Goal: Information Seeking & Learning: Find contact information

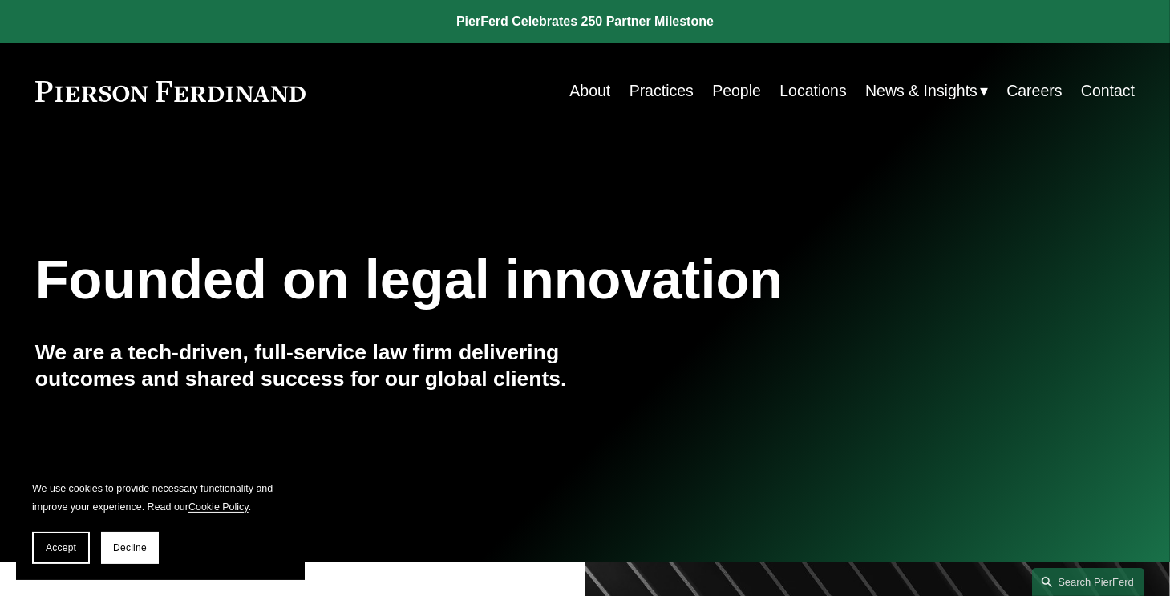
click at [678, 25] on link at bounding box center [585, 21] width 1170 height 43
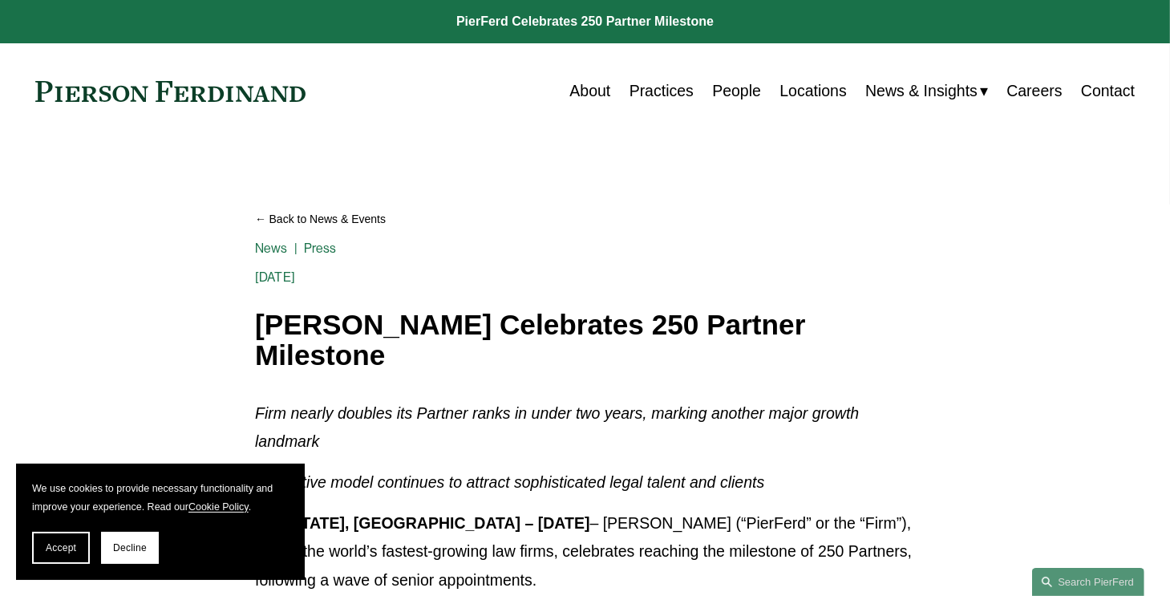
click at [730, 95] on link "People" at bounding box center [736, 90] width 49 height 31
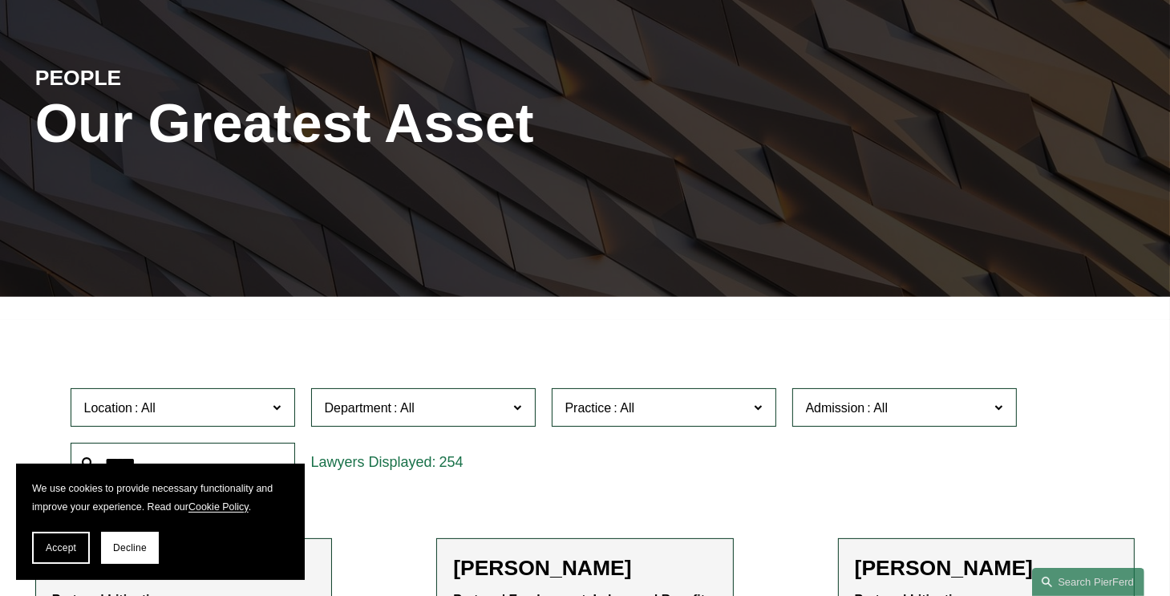
scroll to position [189, 0]
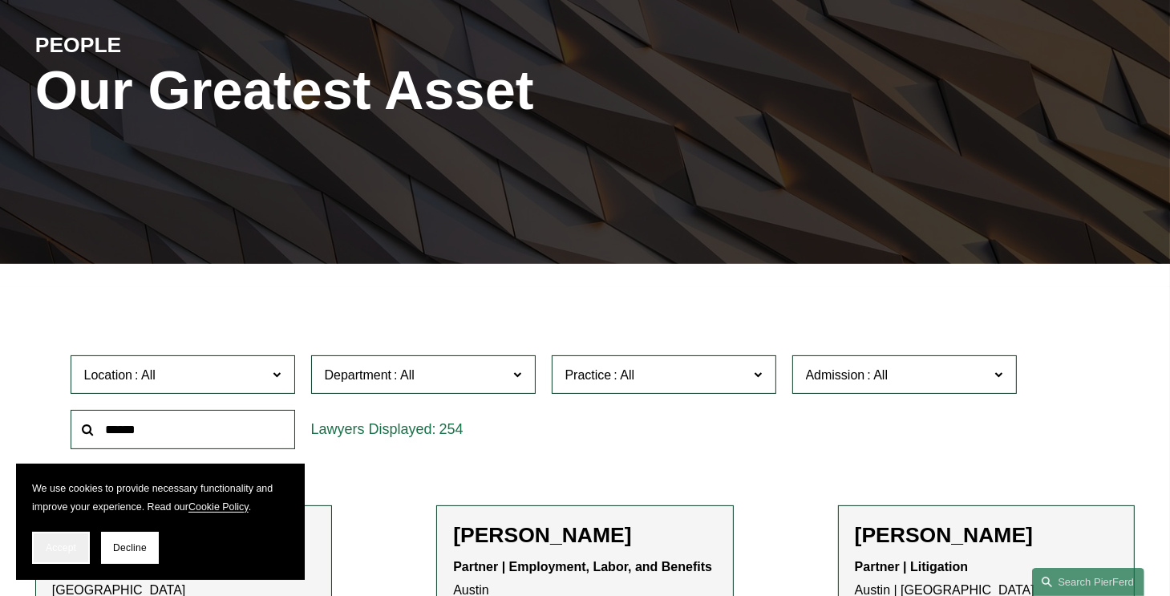
click at [50, 559] on button "Accept" at bounding box center [61, 548] width 58 height 32
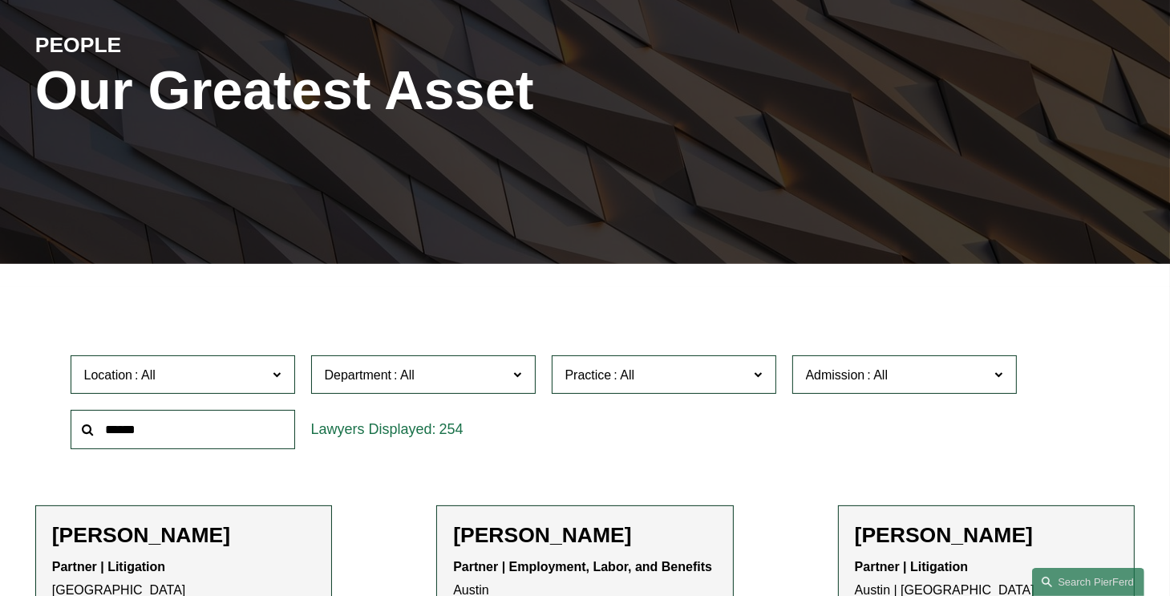
scroll to position [294, 0]
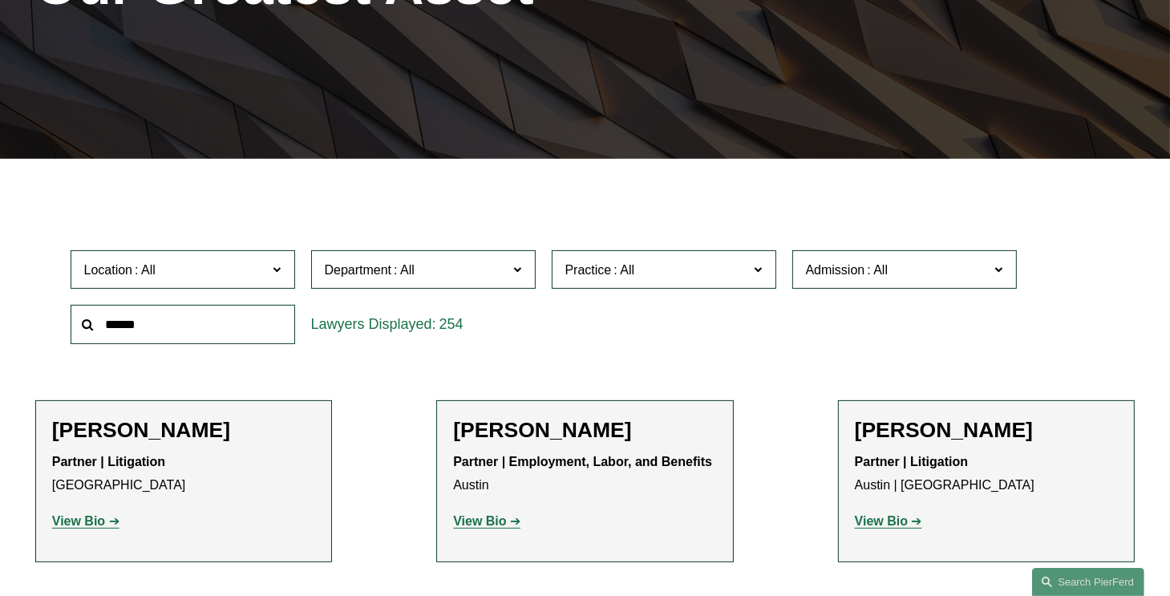
click at [281, 326] on input "text" at bounding box center [183, 324] width 225 height 39
type input "*****"
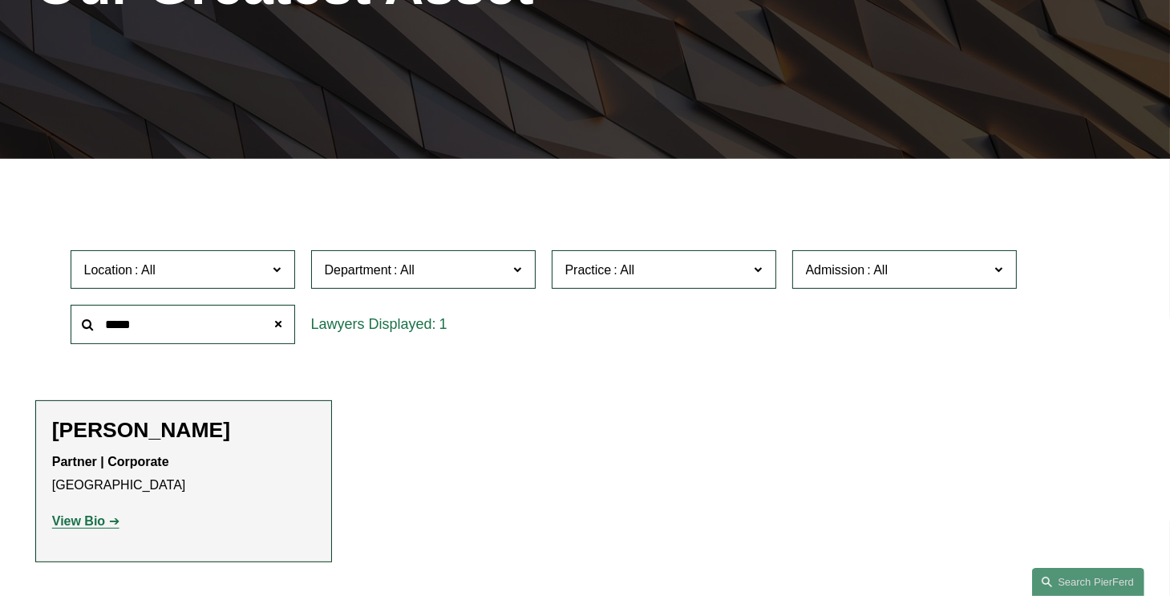
click at [180, 429] on h2 "[PERSON_NAME]" at bounding box center [183, 430] width 263 height 26
click at [103, 520] on strong "View Bio" at bounding box center [78, 521] width 53 height 14
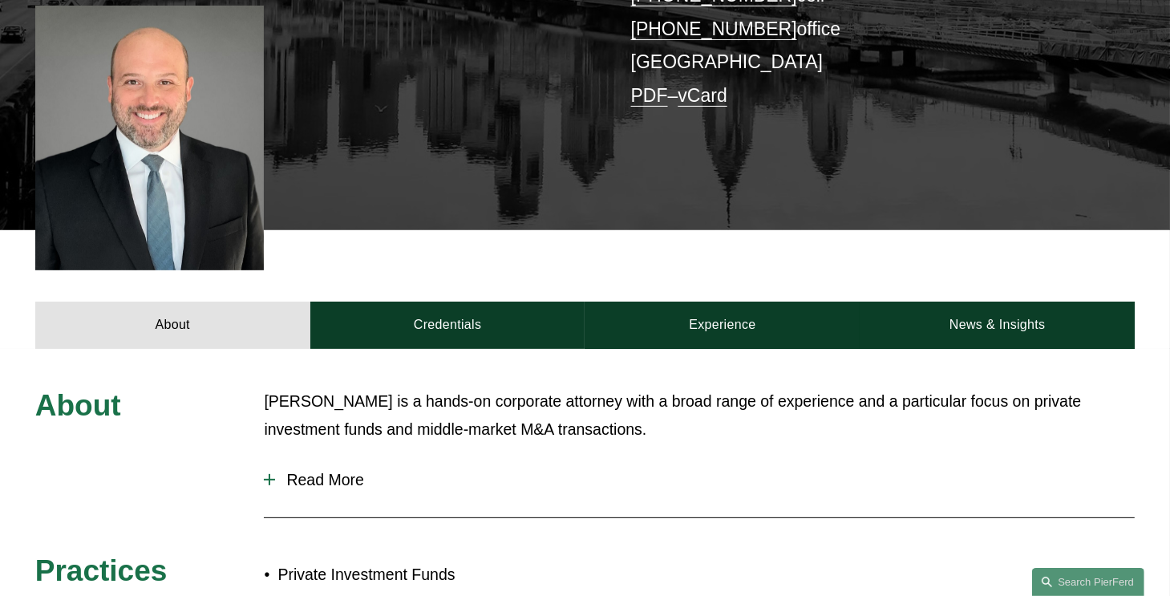
scroll to position [593, 0]
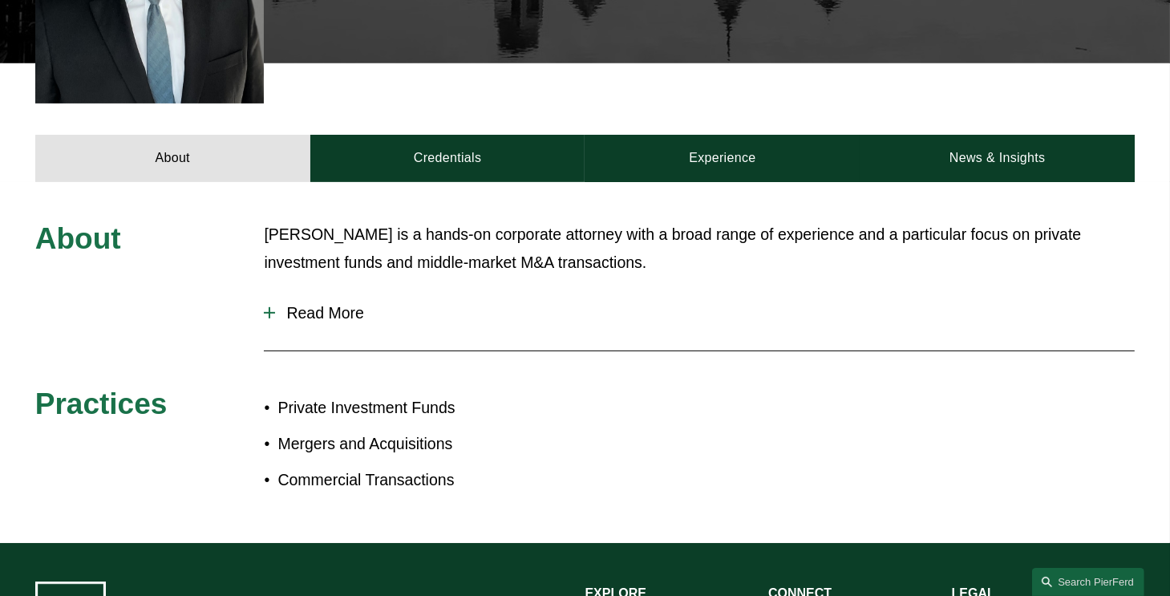
click at [283, 304] on span "Read More" at bounding box center [705, 313] width 860 height 18
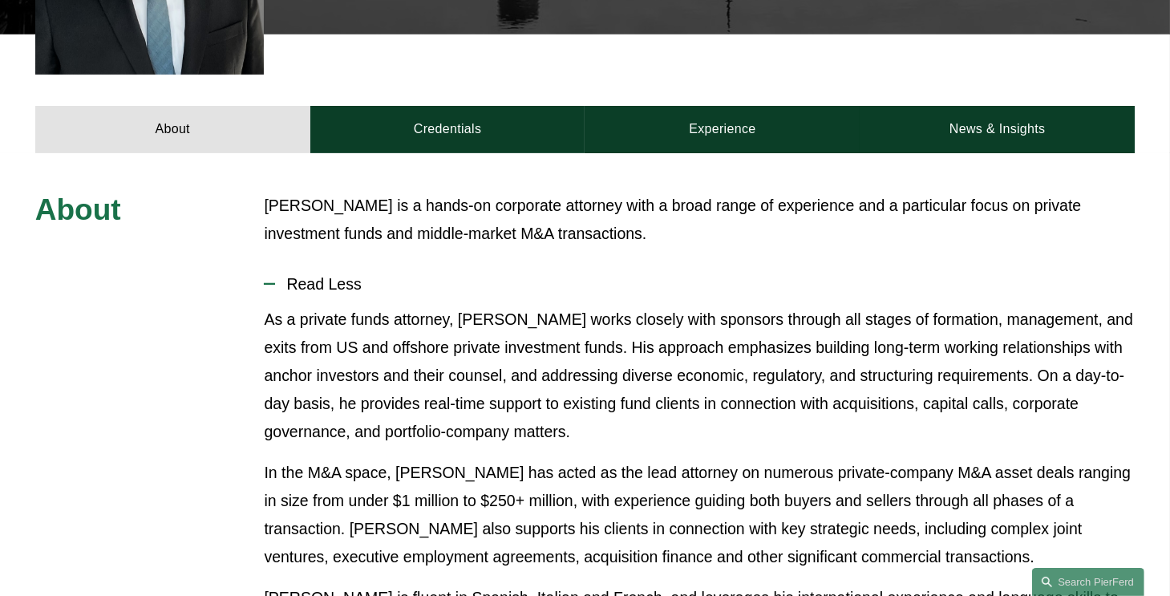
scroll to position [621, 0]
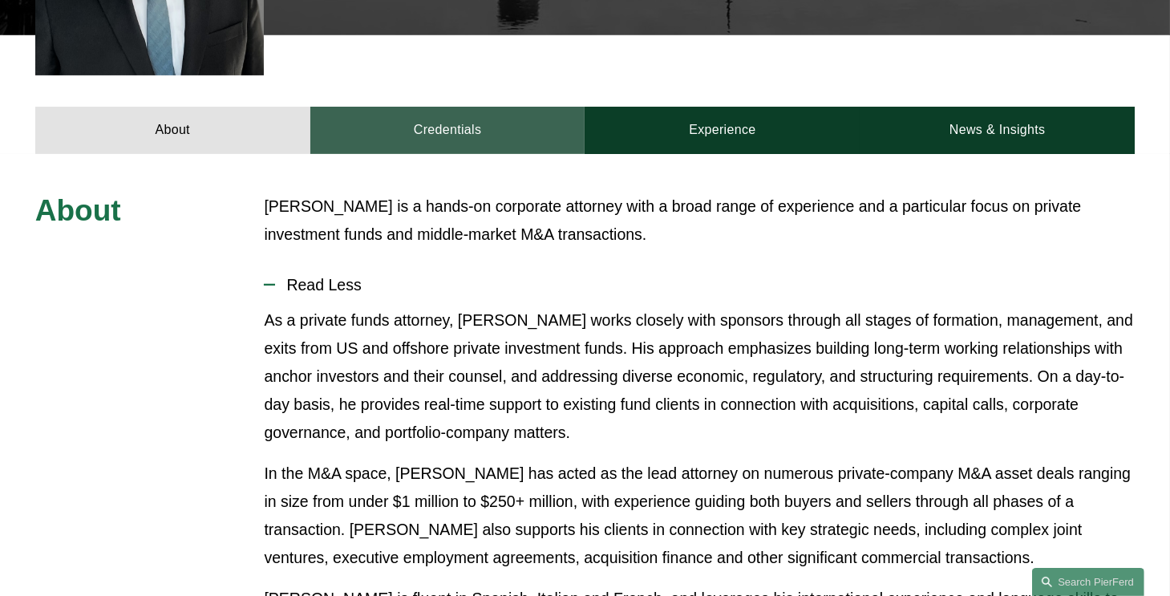
click at [453, 107] on link "Credentials" at bounding box center [447, 130] width 275 height 47
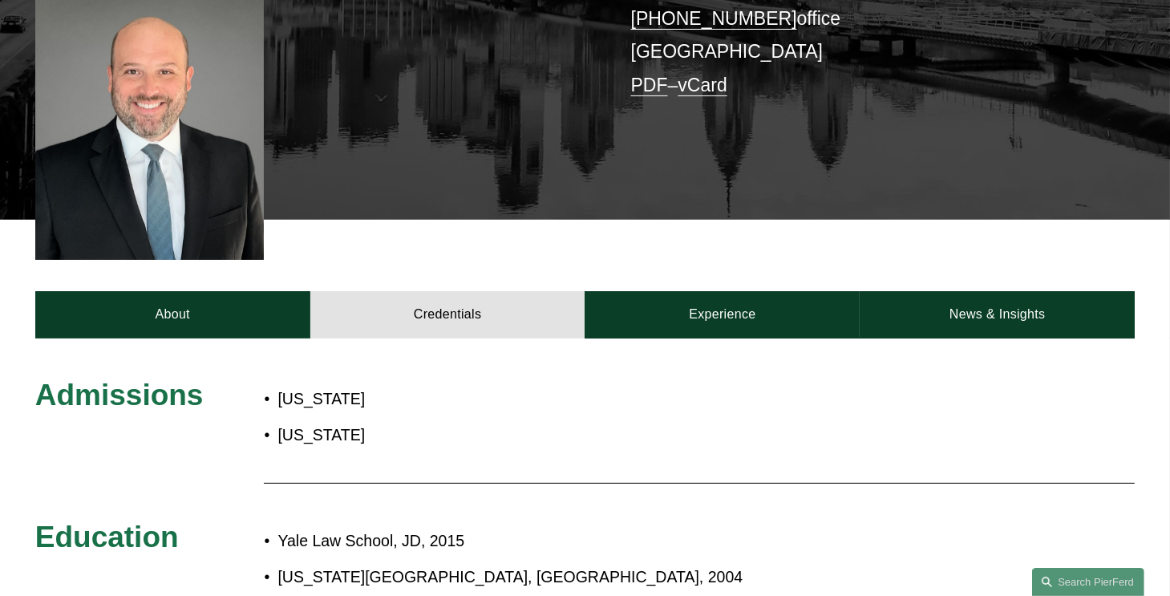
scroll to position [438, 0]
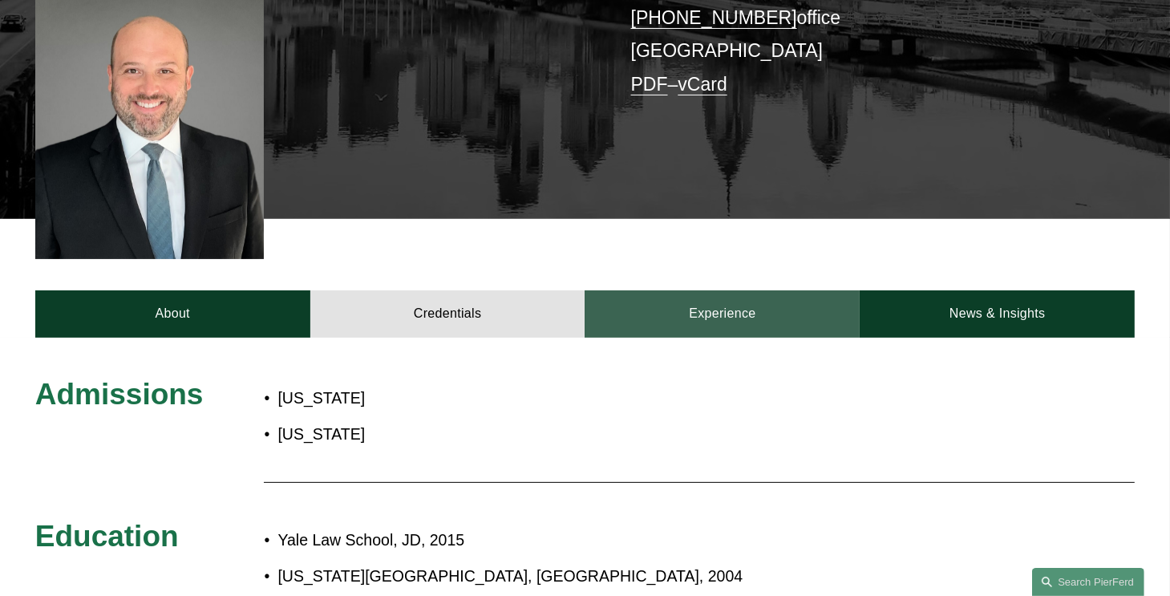
click at [712, 290] on link "Experience" at bounding box center [722, 313] width 275 height 47
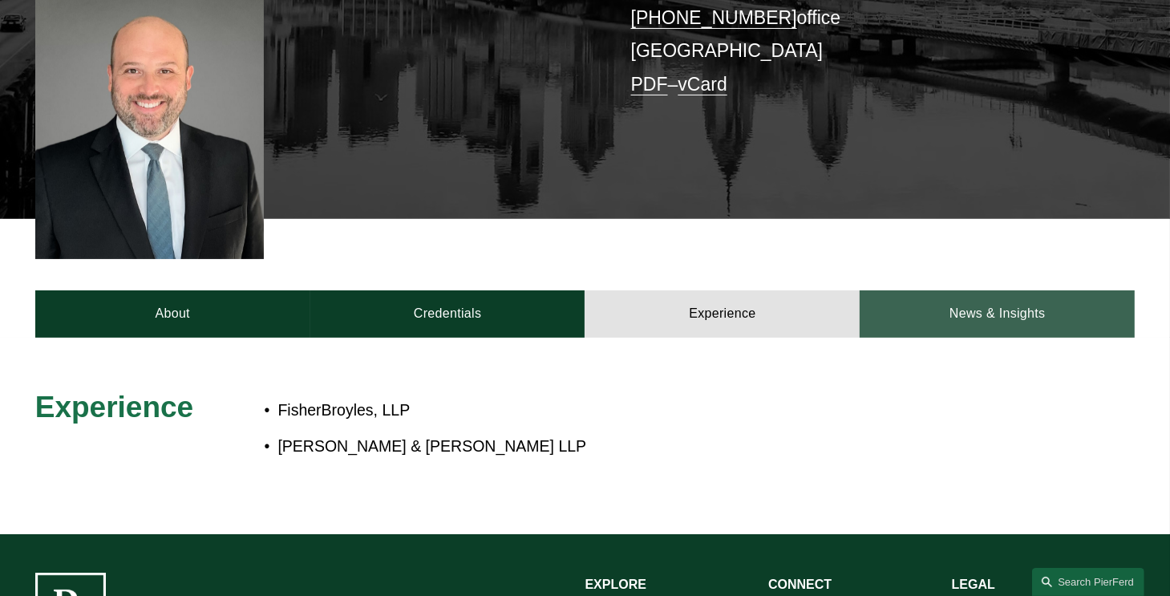
click at [948, 299] on link "News & Insights" at bounding box center [997, 313] width 275 height 47
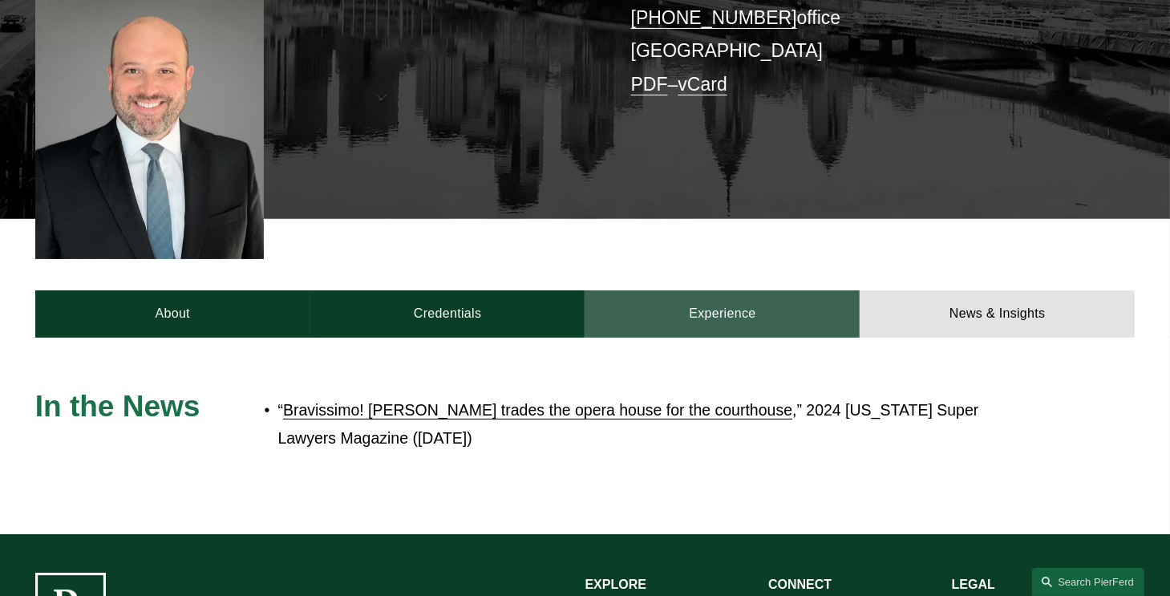
click at [793, 296] on link "Experience" at bounding box center [722, 313] width 275 height 47
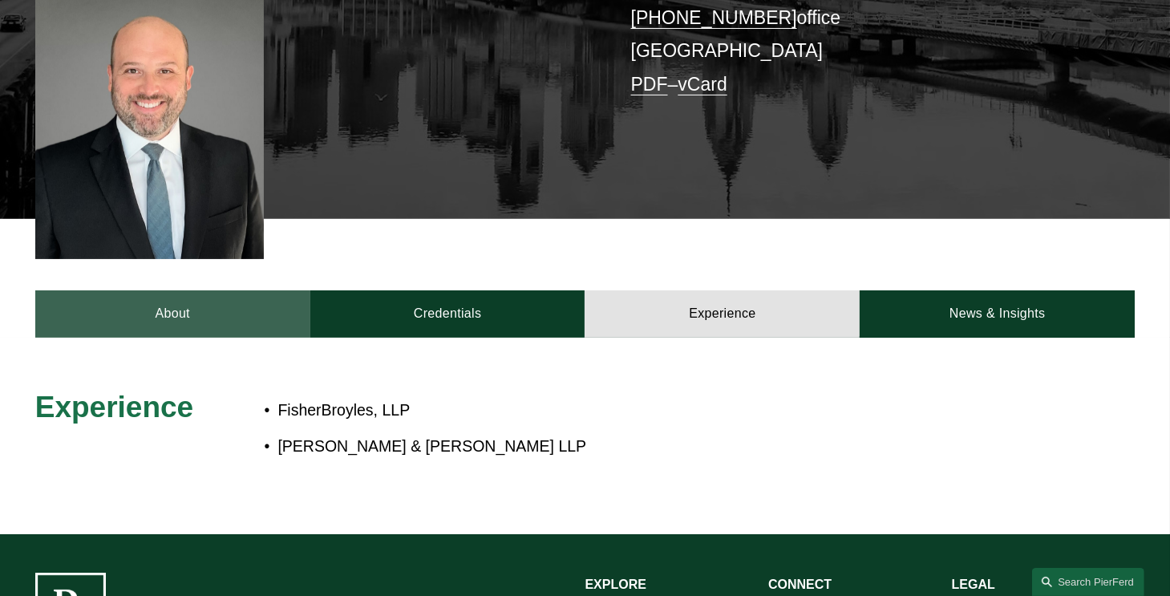
click at [221, 290] on link "About" at bounding box center [172, 313] width 275 height 47
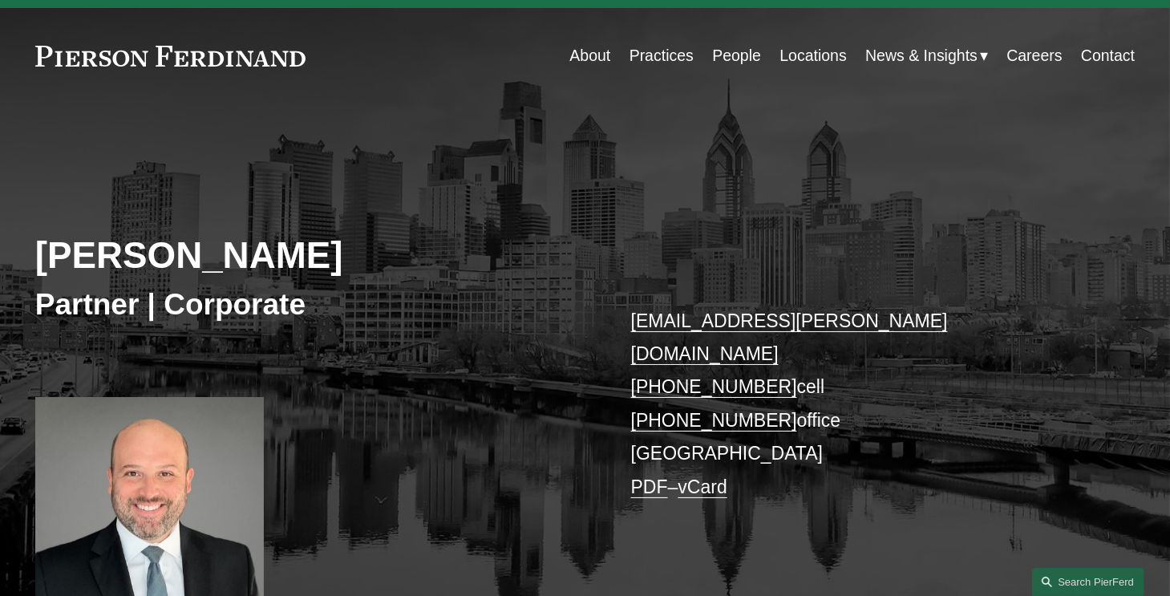
scroll to position [0, 0]
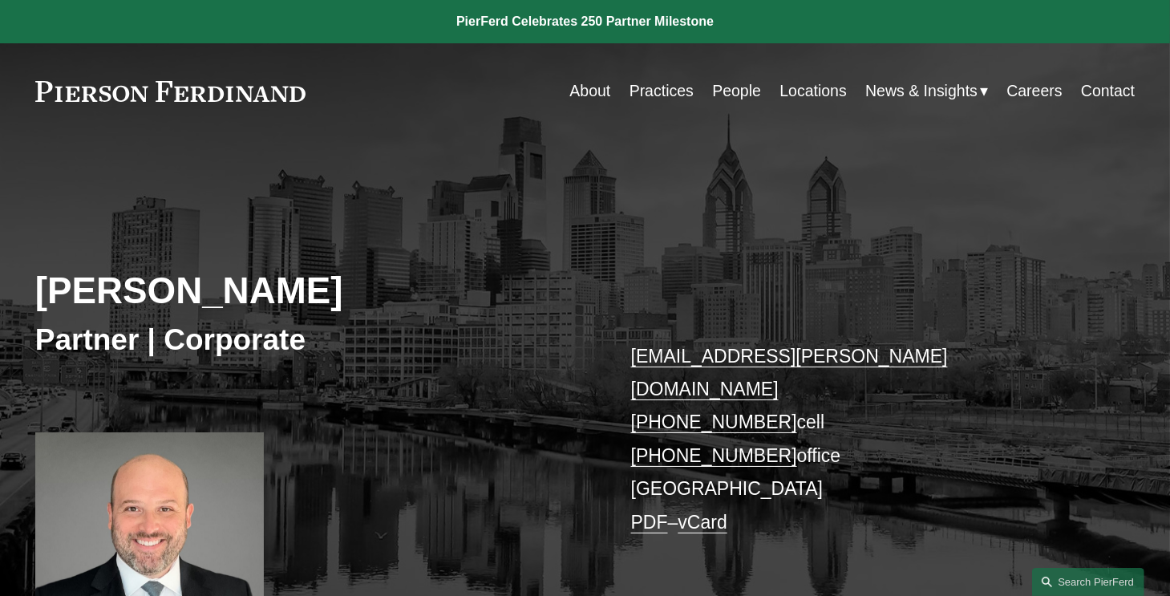
click at [728, 92] on link "People" at bounding box center [736, 90] width 49 height 31
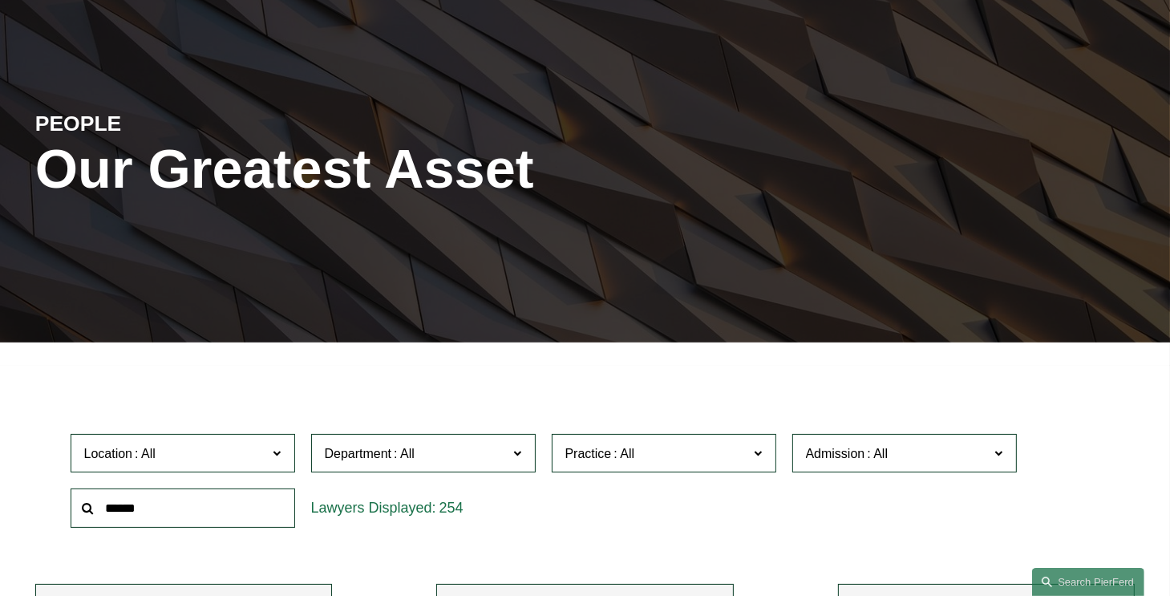
scroll to position [225, 0]
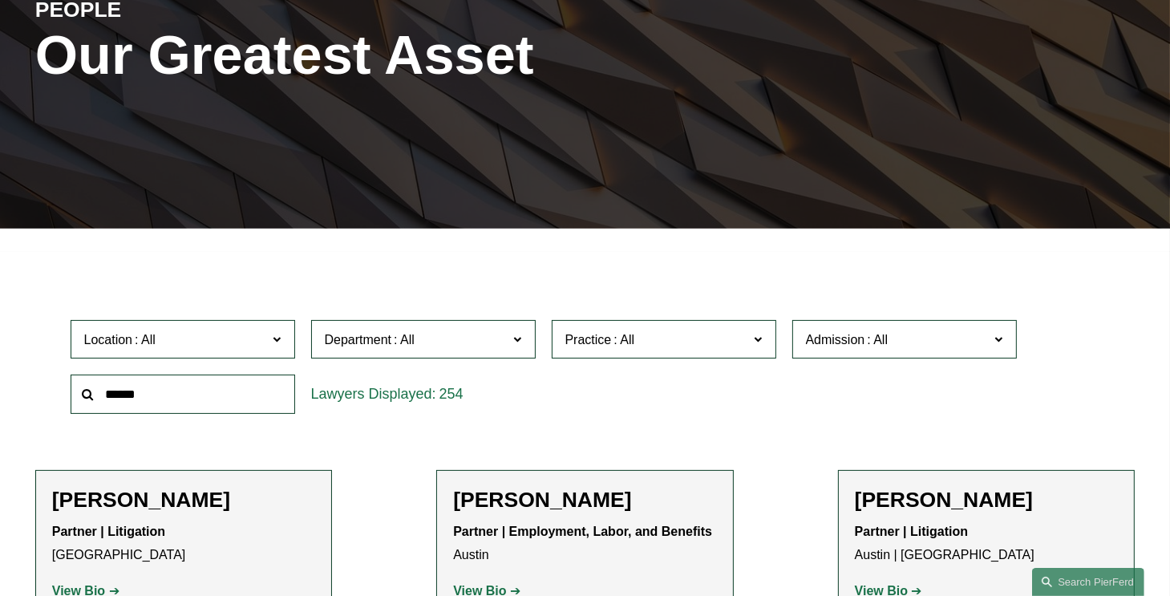
click at [191, 344] on span "Location" at bounding box center [176, 340] width 184 height 22
click at [326, 350] on span "Department" at bounding box center [417, 340] width 184 height 22
click at [616, 334] on span at bounding box center [624, 340] width 26 height 14
click at [0, 0] on link "Real Estate" at bounding box center [0, 0] width 0 height 0
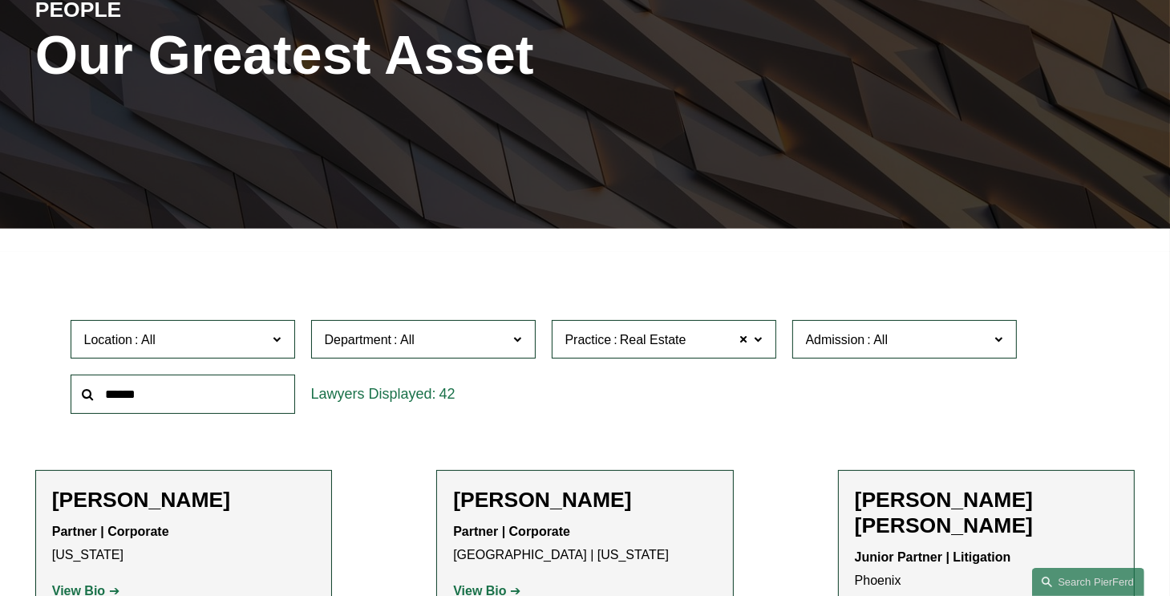
click at [1042, 411] on div "Location All Atlanta Austin Boston Charlotte Chicago Cincinnati Cleveland Colum…" at bounding box center [586, 367] width 1046 height 110
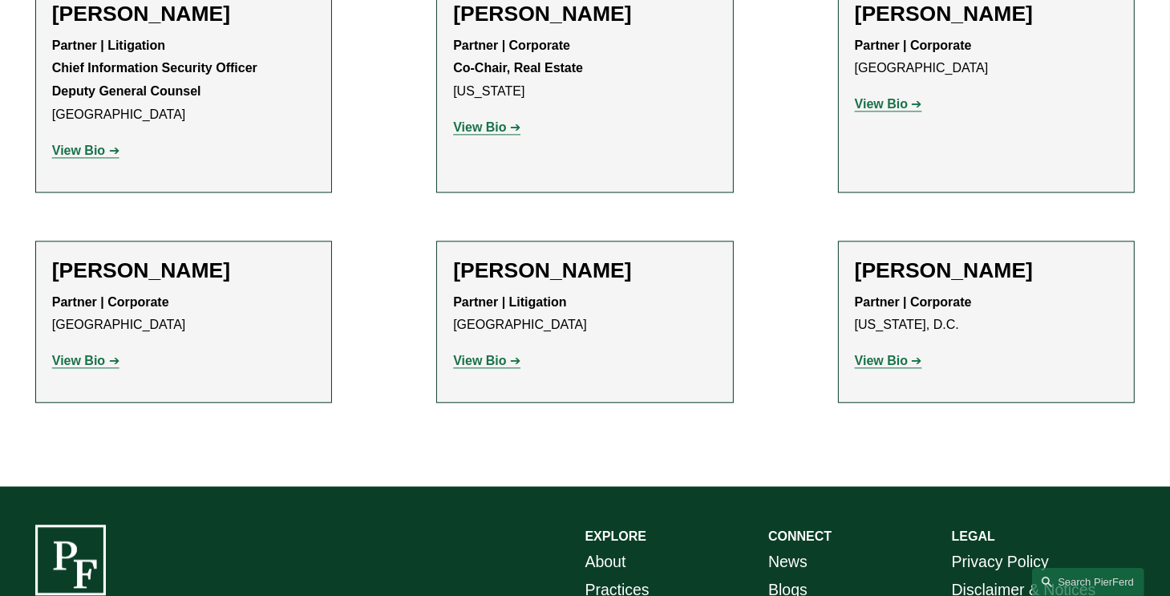
scroll to position [3521, 0]
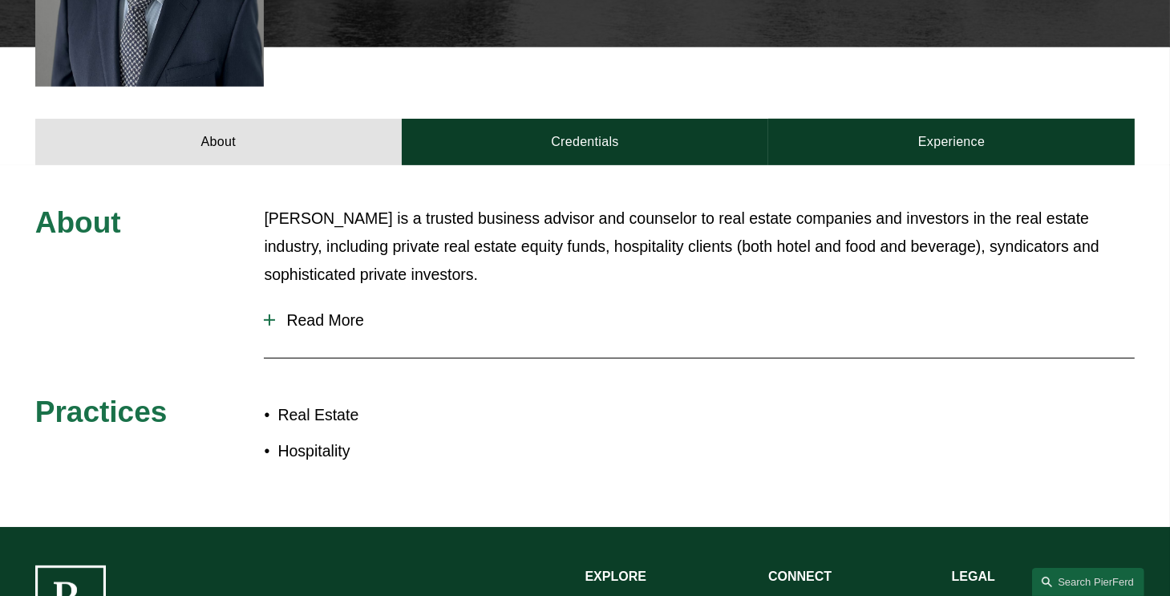
scroll to position [631, 0]
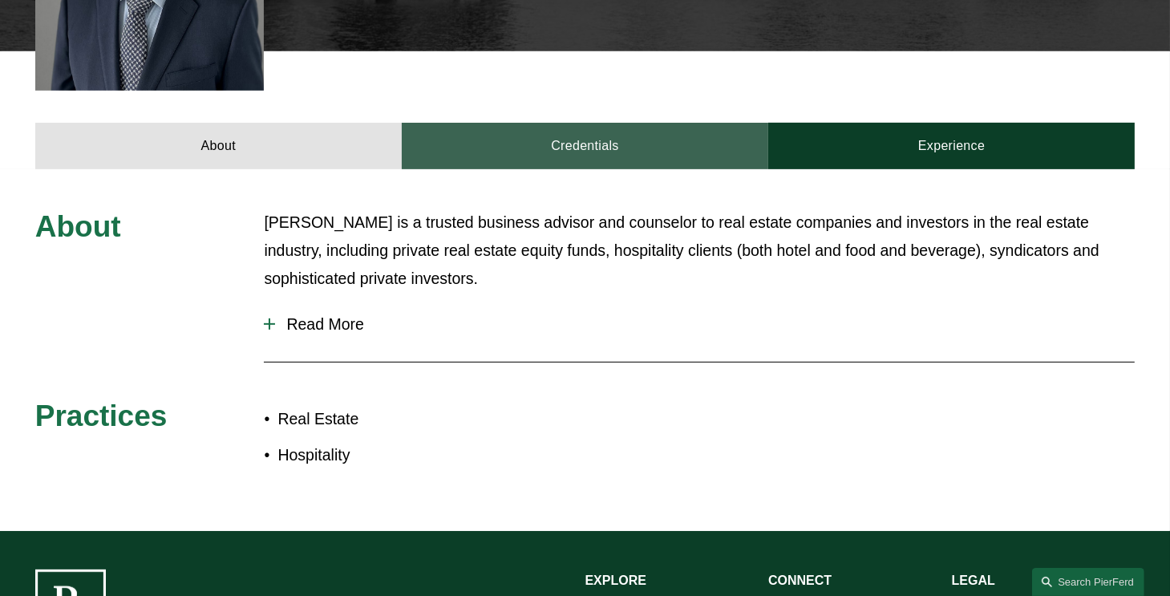
click at [582, 123] on link "Credentials" at bounding box center [585, 146] width 366 height 47
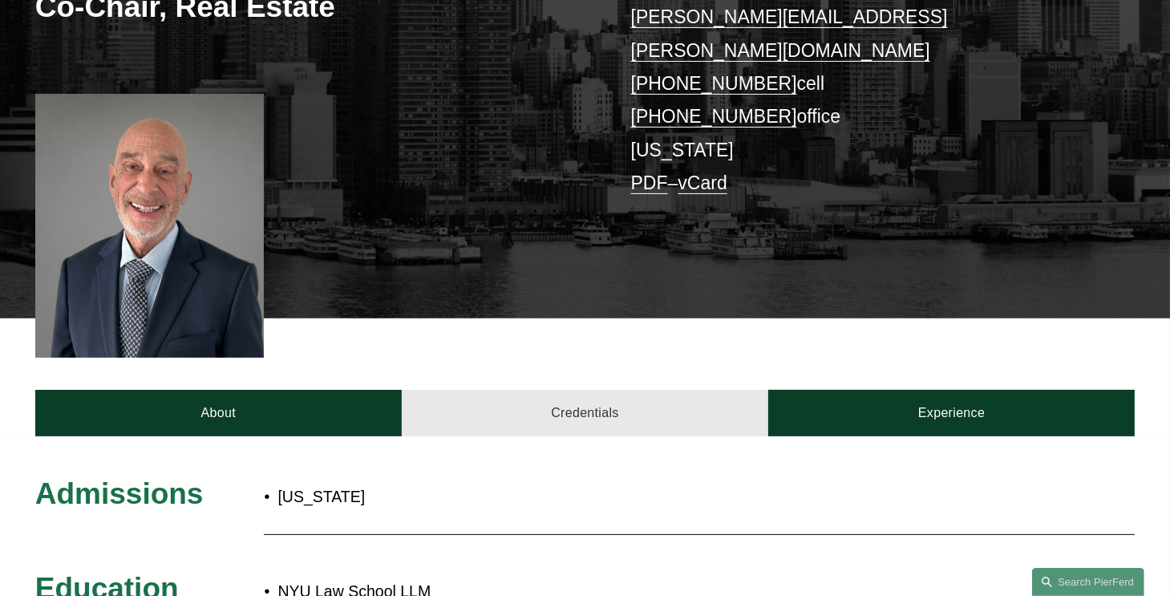
scroll to position [366, 0]
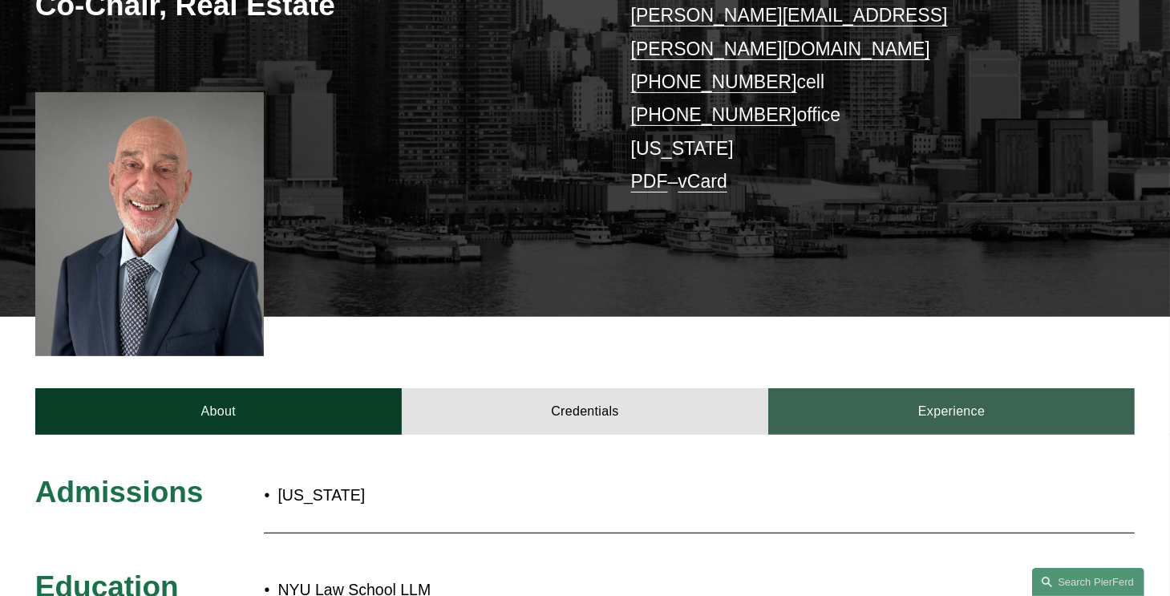
click at [984, 393] on link "Experience" at bounding box center [951, 411] width 366 height 47
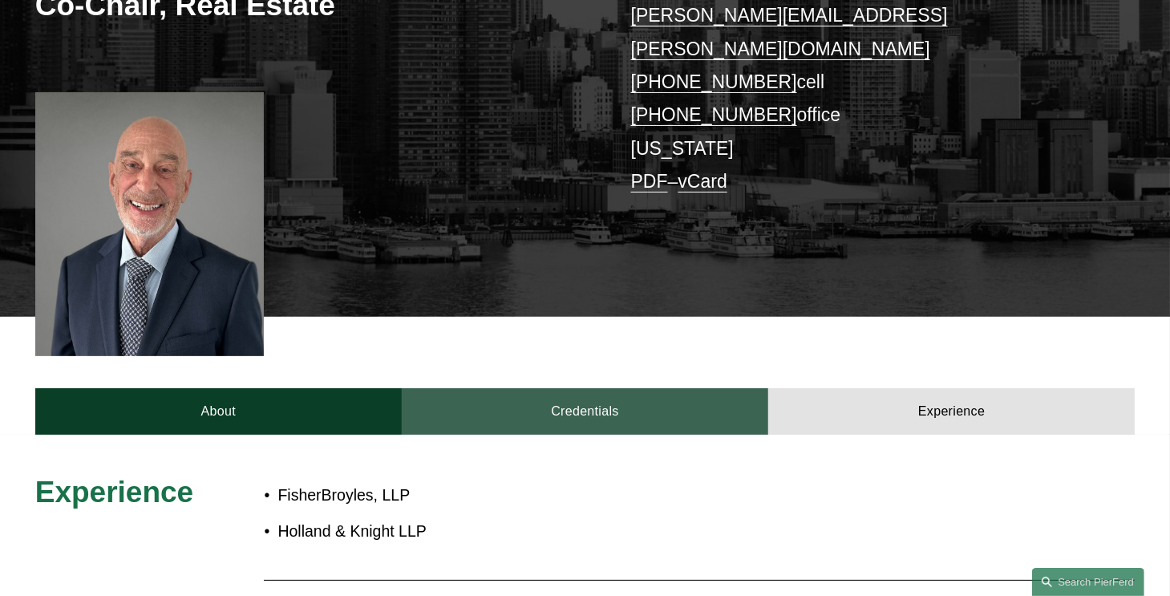
click at [643, 388] on link "Credentials" at bounding box center [585, 411] width 366 height 47
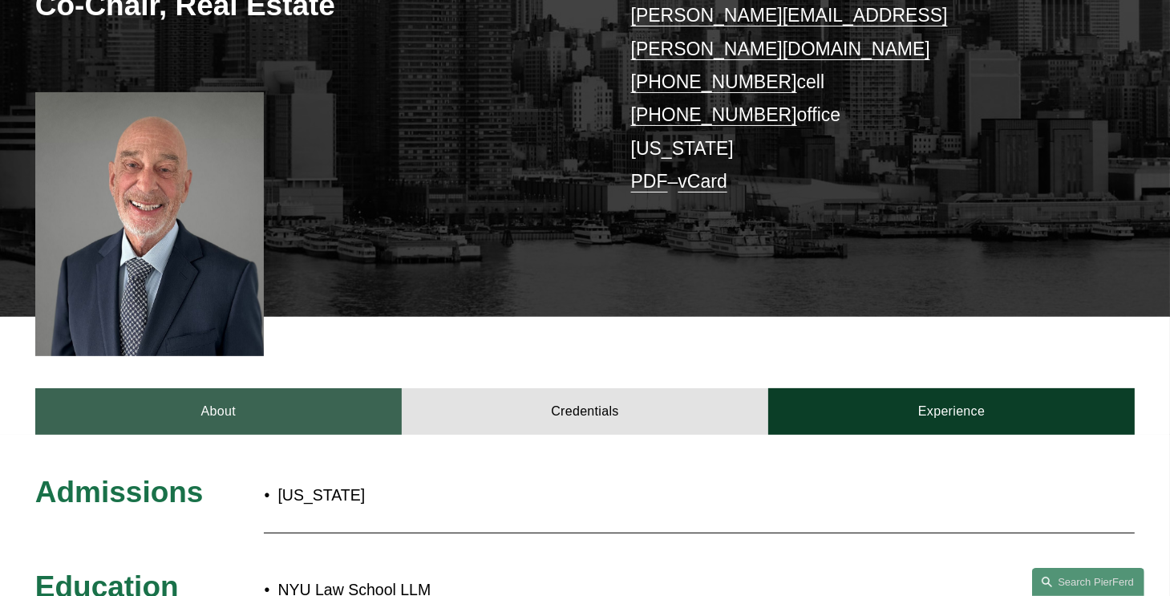
scroll to position [398, 0]
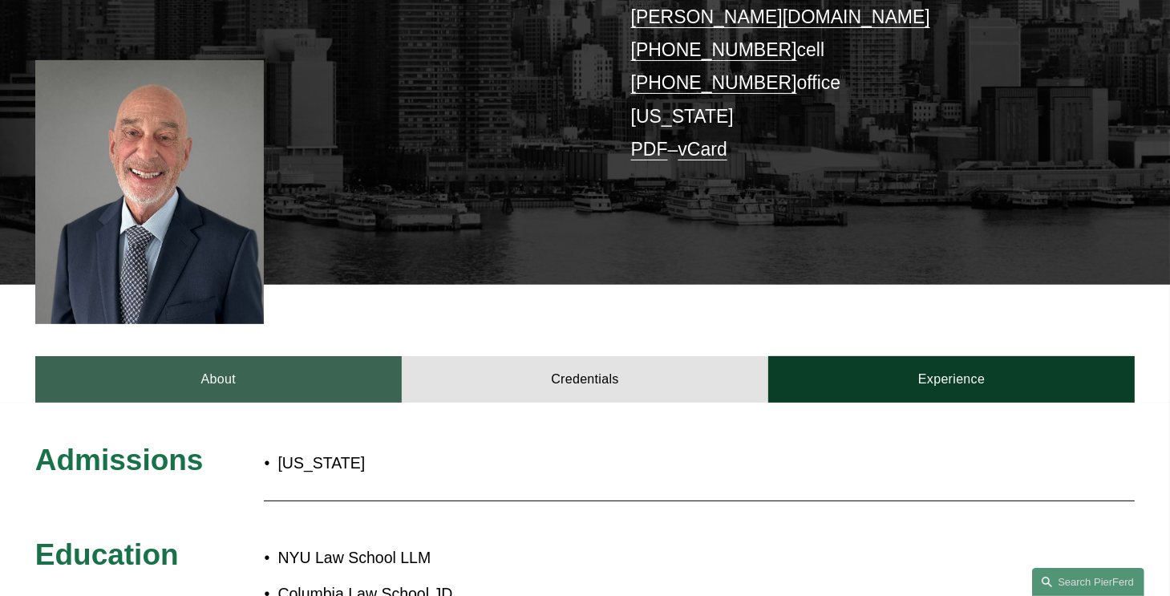
click at [282, 368] on link "About" at bounding box center [218, 379] width 366 height 47
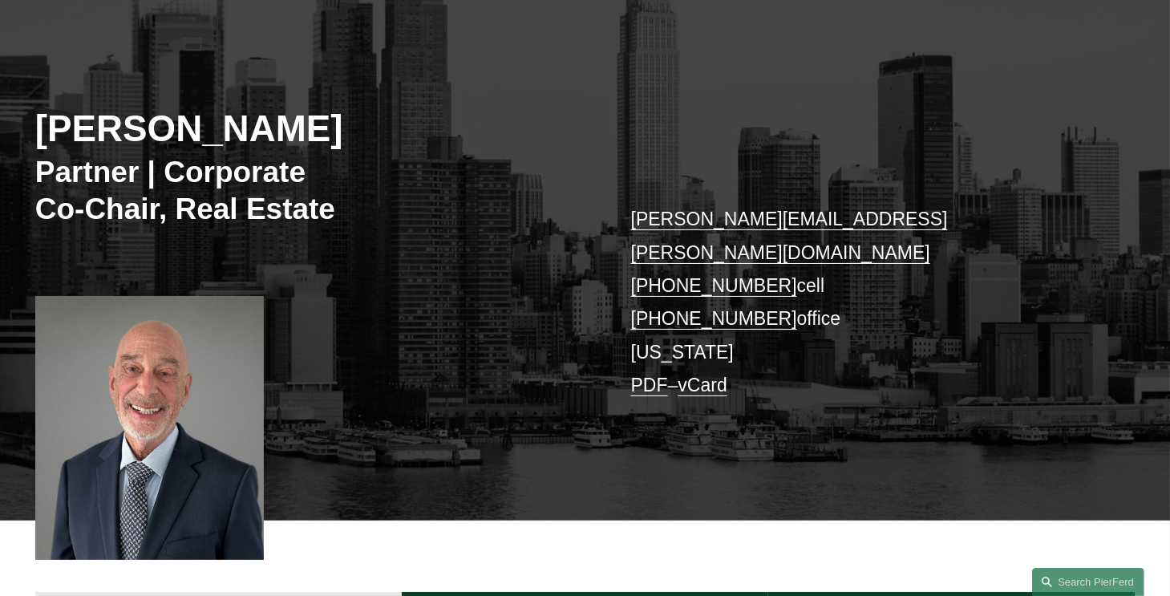
scroll to position [160, 0]
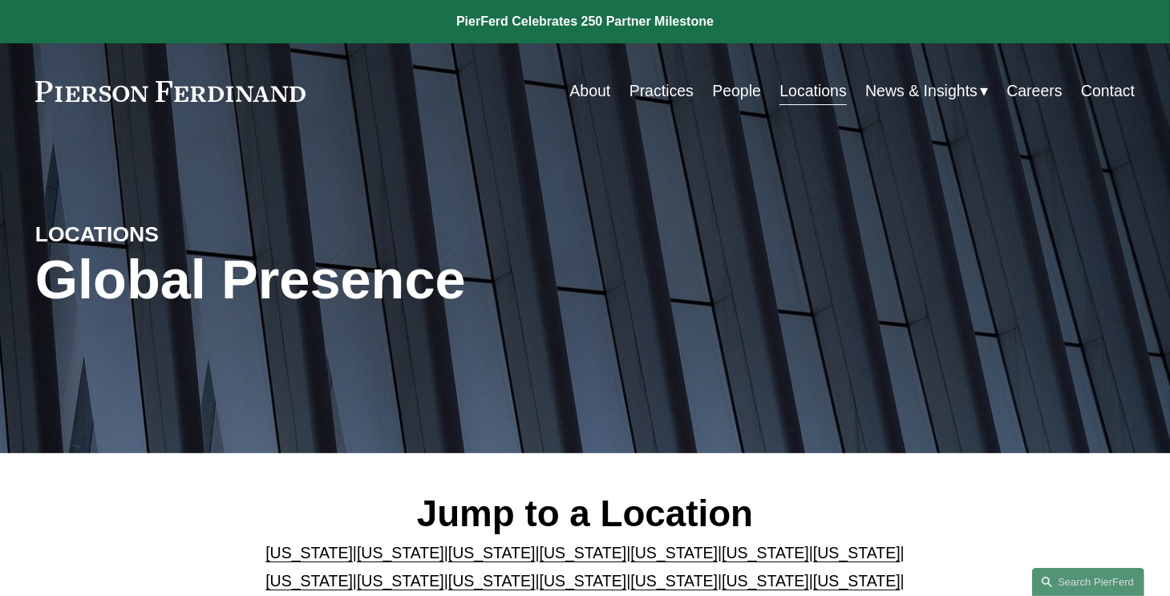
scroll to position [154, 0]
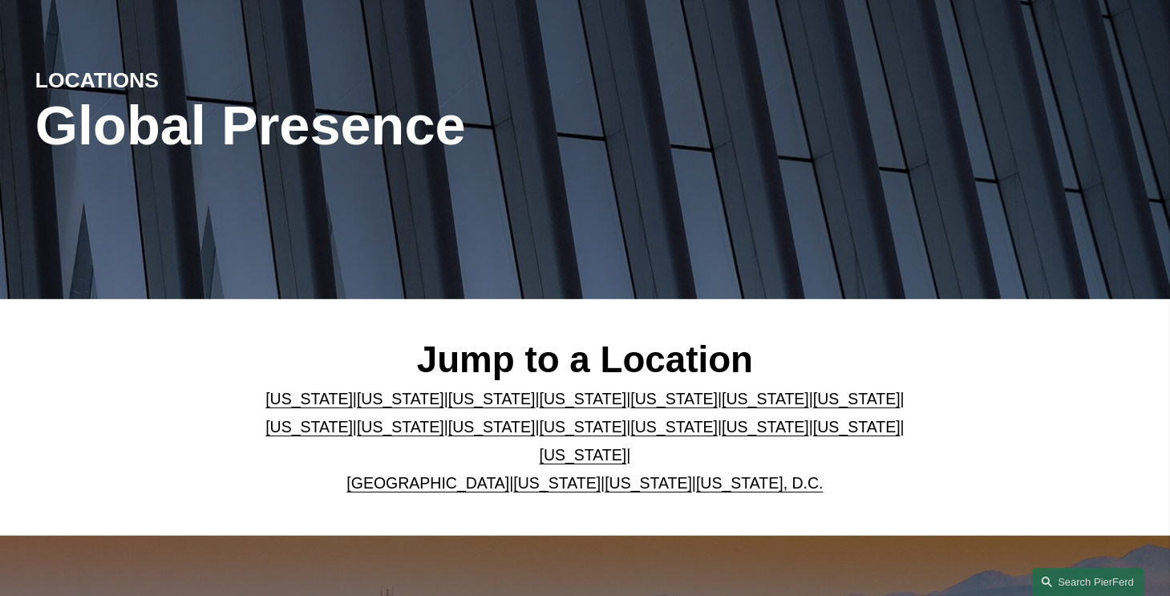
click at [809, 426] on link "[US_STATE]" at bounding box center [765, 427] width 87 height 18
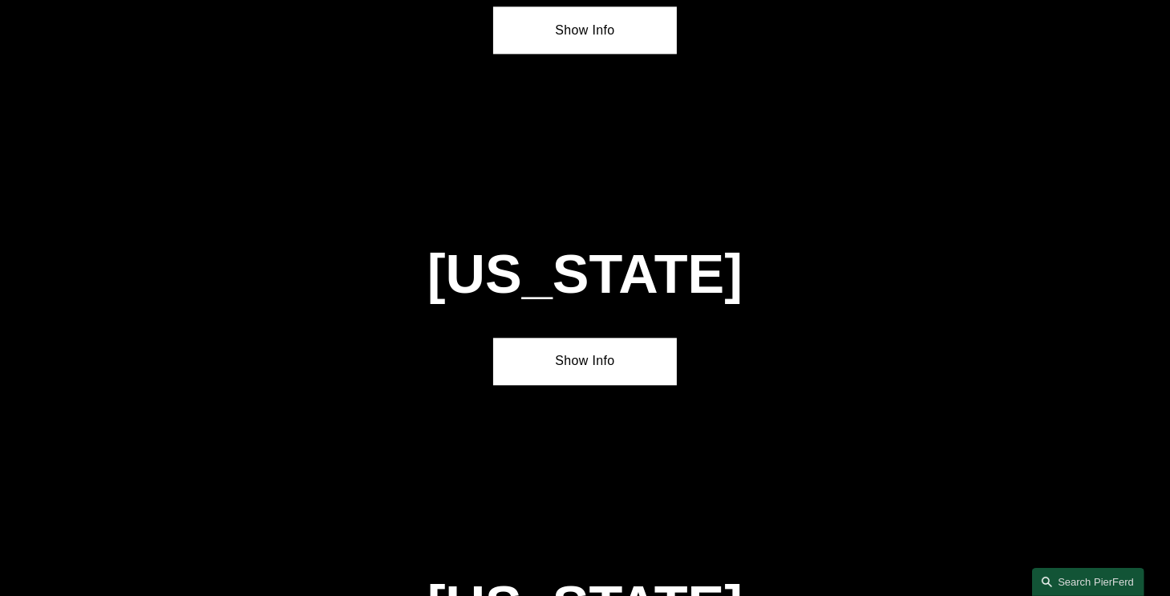
scroll to position [4707, 0]
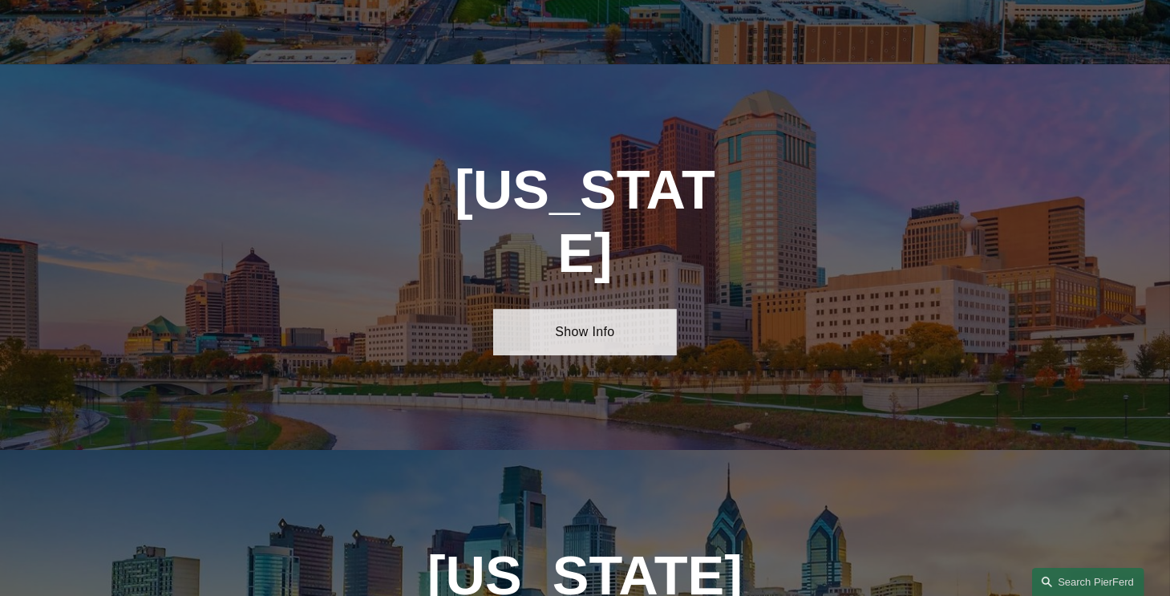
click at [568, 309] on link "Show Info" at bounding box center [585, 332] width 184 height 47
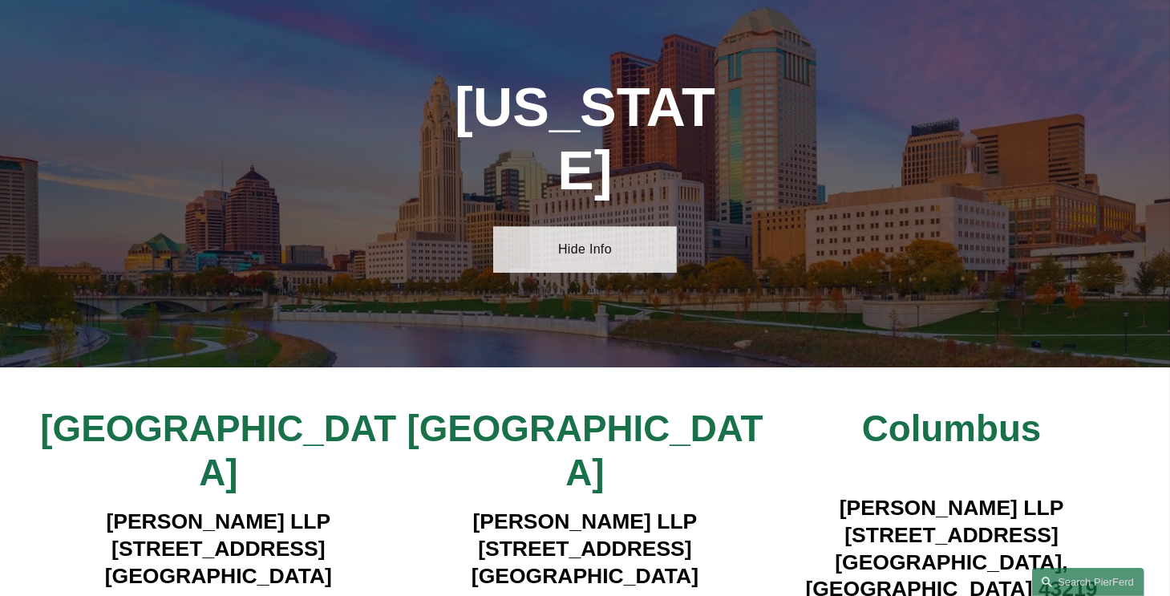
scroll to position [4790, 0]
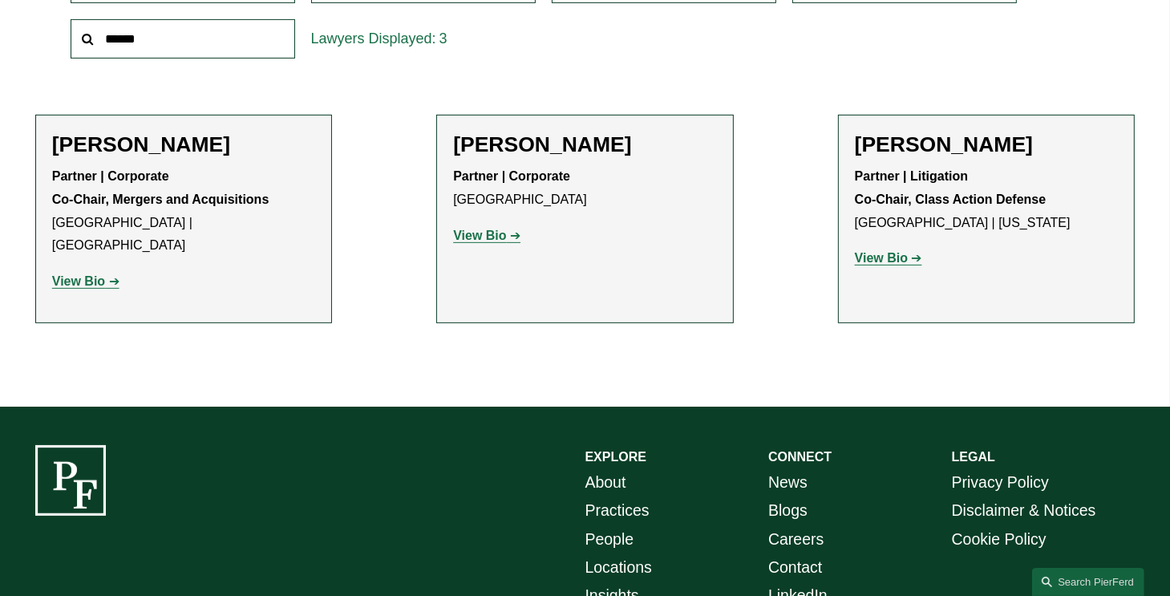
scroll to position [581, 0]
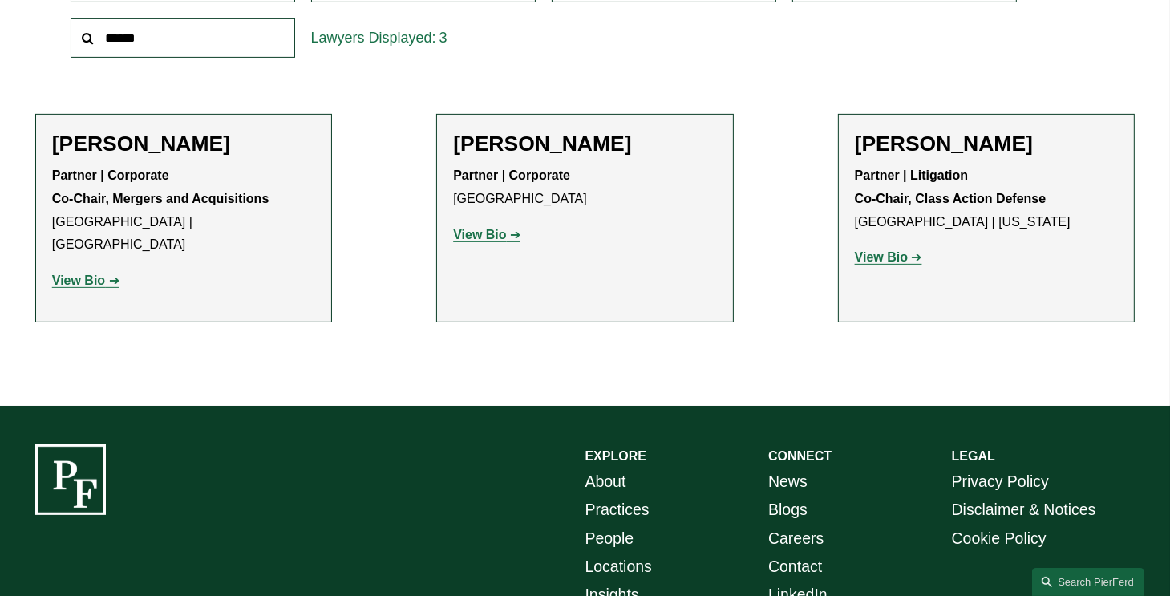
drag, startPoint x: 115, startPoint y: 251, endPoint x: 109, endPoint y: 265, distance: 15.8
click at [109, 269] on p "View Bio" at bounding box center [183, 280] width 263 height 23
click at [109, 273] on link "View Bio" at bounding box center [85, 280] width 67 height 14
click at [476, 231] on strong "View Bio" at bounding box center [479, 235] width 53 height 14
click at [1005, 134] on h2 "Dan Messeloff" at bounding box center [987, 144] width 264 height 26
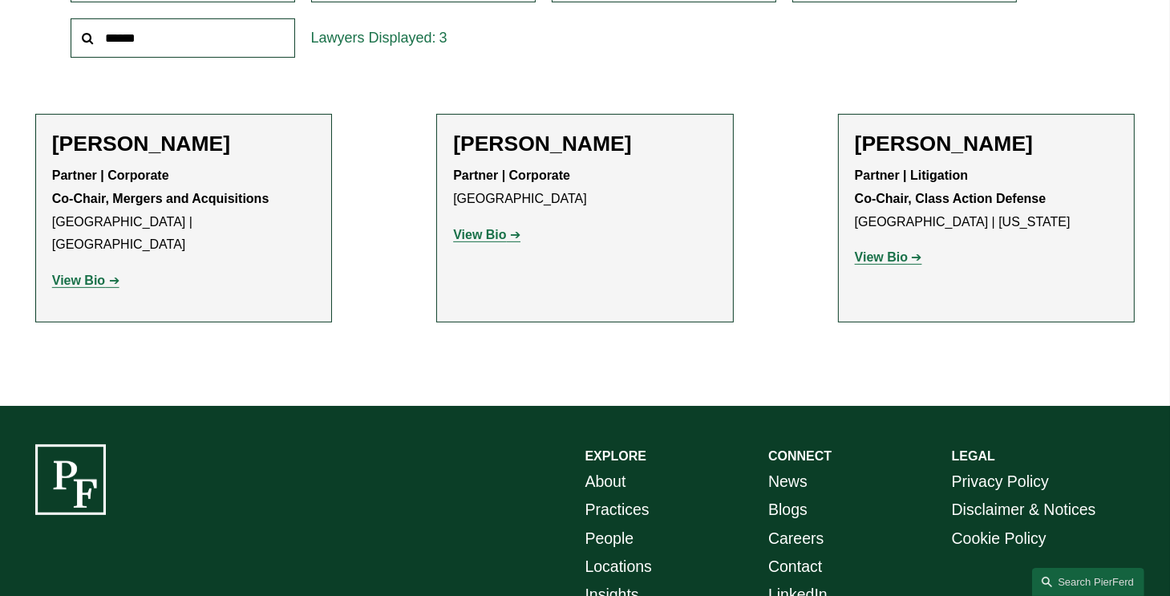
click at [973, 156] on h2 "Dan Messeloff" at bounding box center [987, 144] width 264 height 26
click at [920, 264] on link "View Bio" at bounding box center [888, 257] width 67 height 14
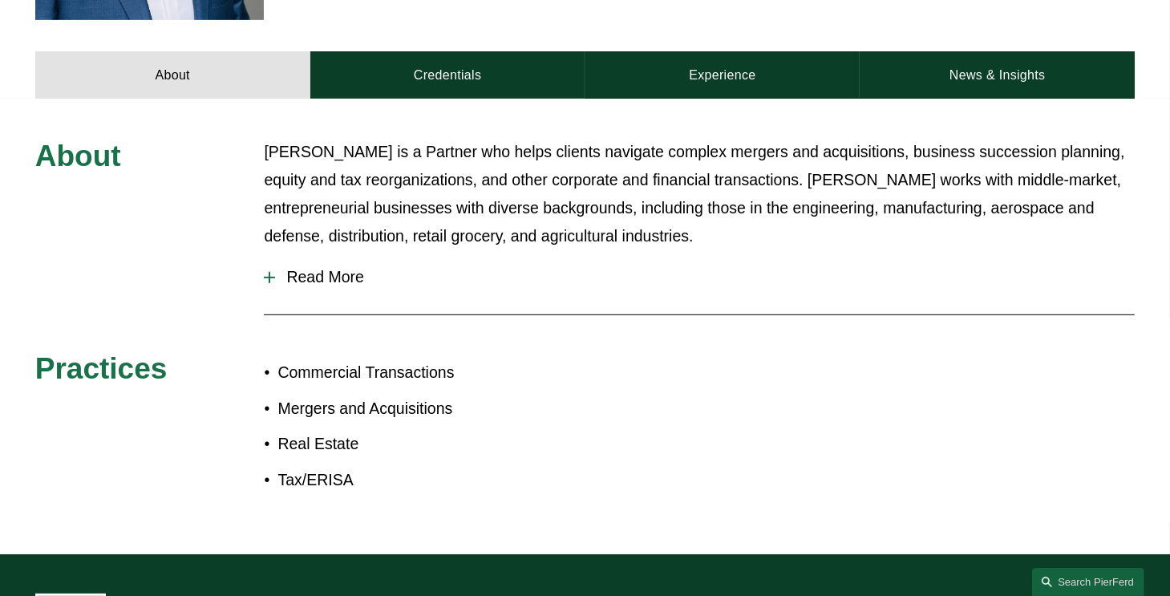
scroll to position [696, 0]
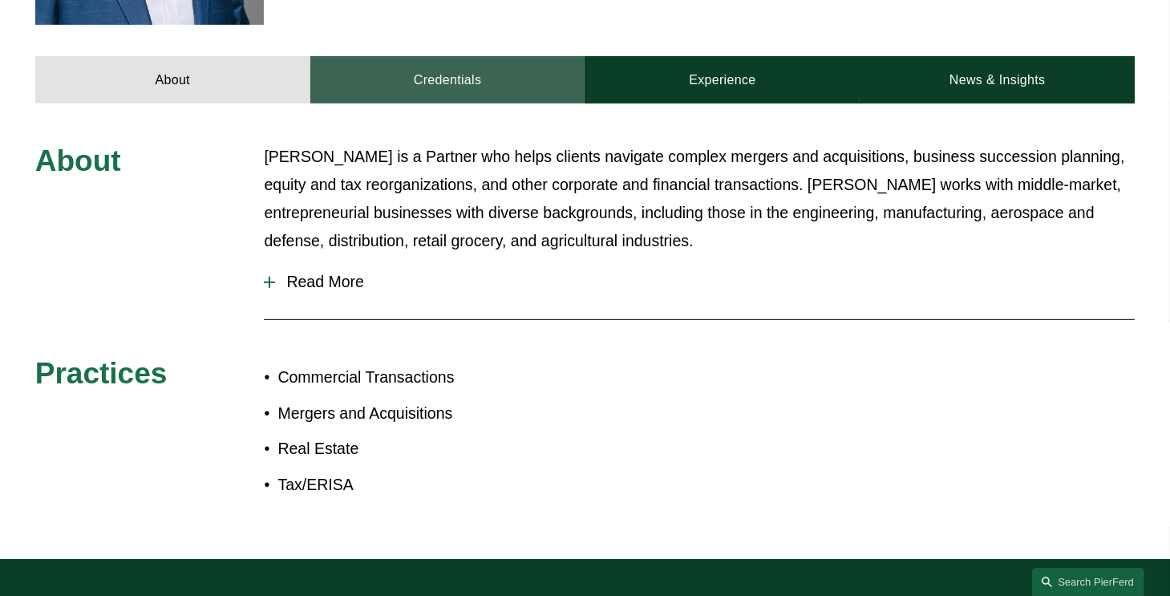
click at [443, 60] on link "Credentials" at bounding box center [447, 79] width 275 height 47
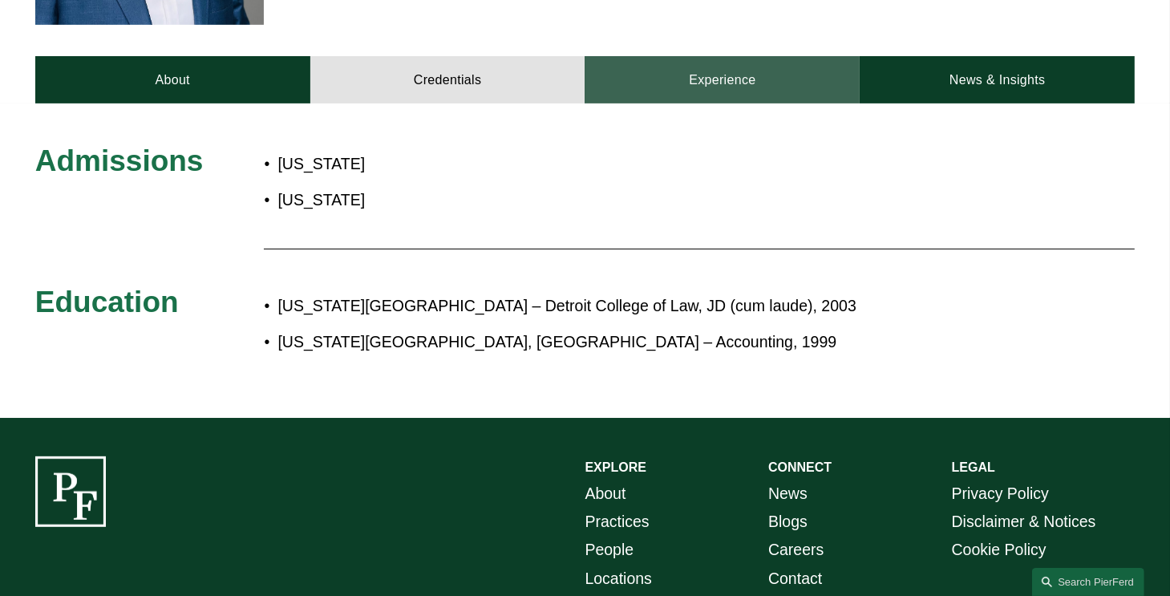
click at [585, 67] on link "Experience" at bounding box center [722, 79] width 275 height 47
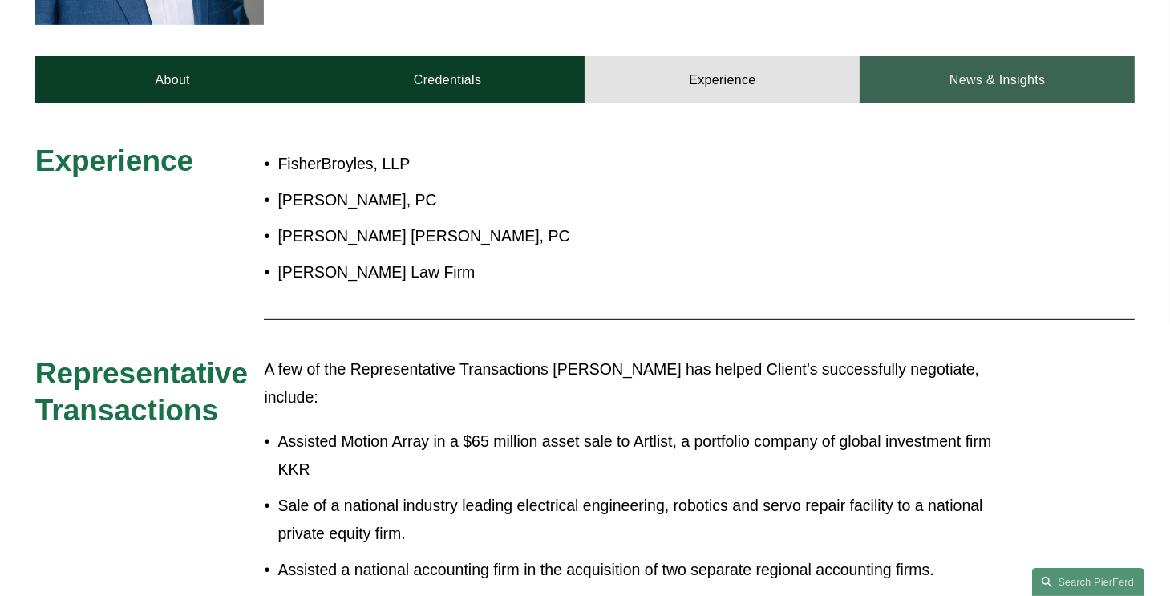
drag, startPoint x: 993, startPoint y: 27, endPoint x: 994, endPoint y: 61, distance: 33.7
click at [994, 61] on div "About Credentials Experience News & Insights" at bounding box center [585, 45] width 1170 height 118
click at [994, 61] on link "News & Insights" at bounding box center [997, 79] width 275 height 47
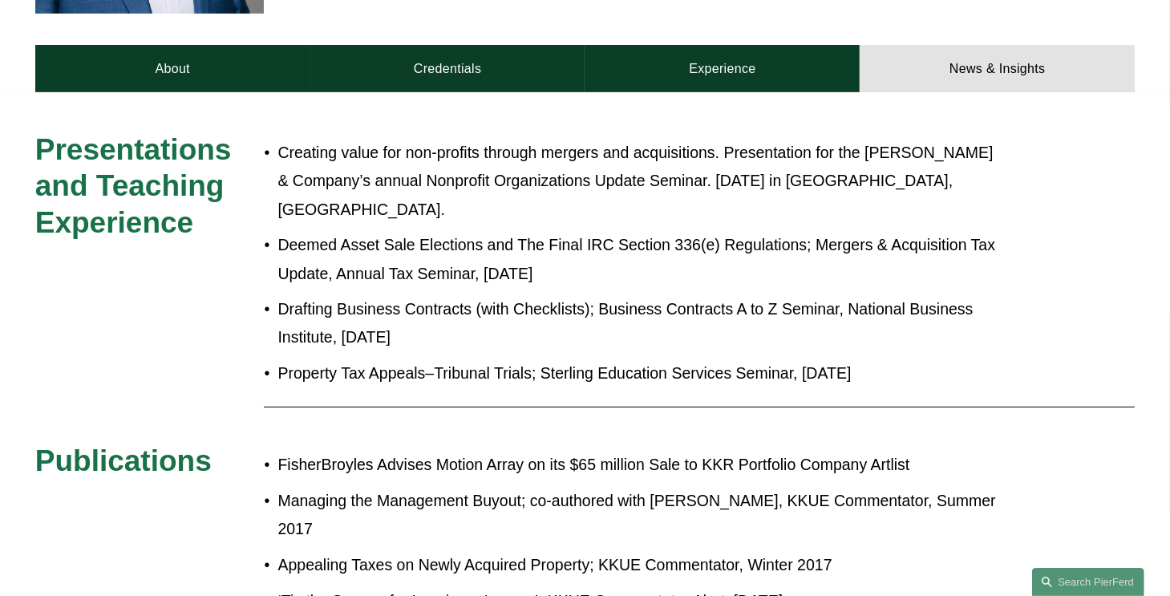
scroll to position [698, 0]
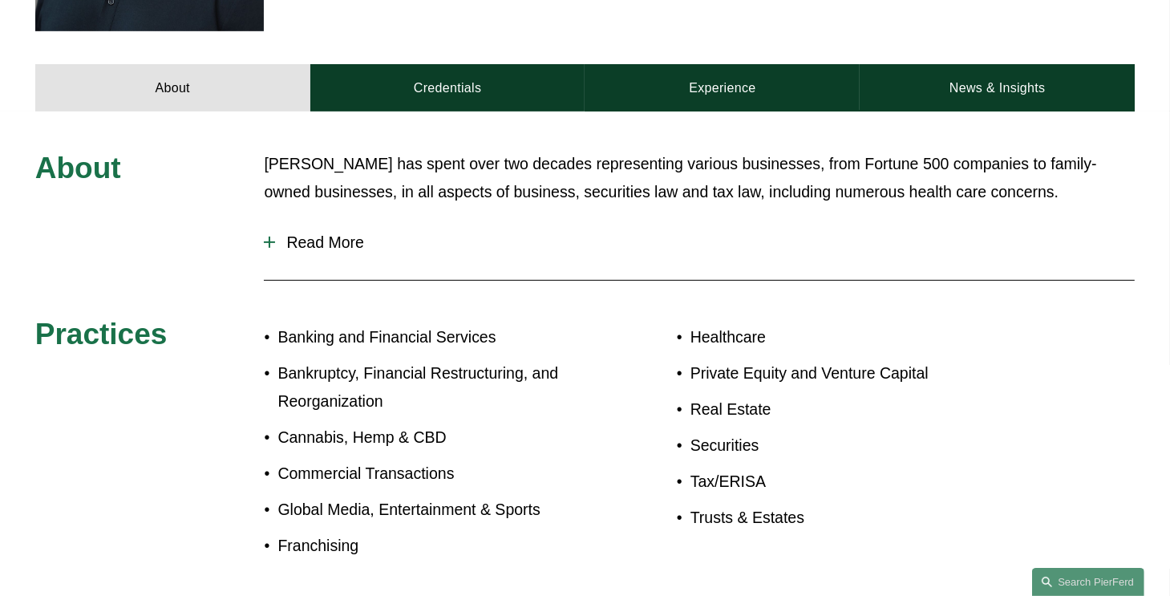
scroll to position [654, 0]
click at [346, 221] on button "Read More" at bounding box center [699, 242] width 871 height 42
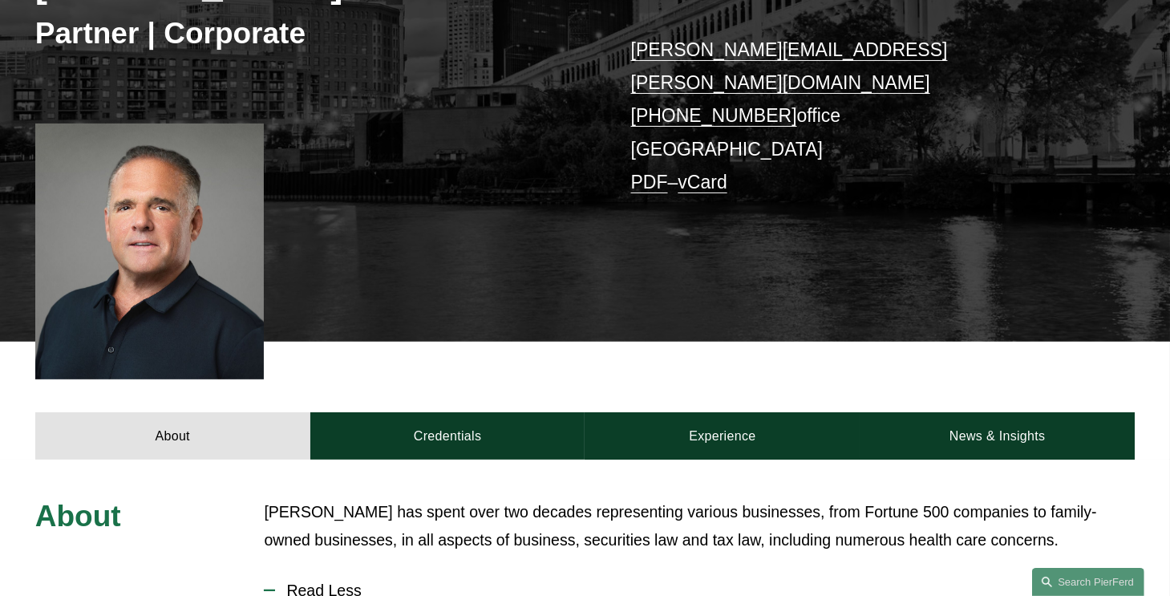
scroll to position [214, 0]
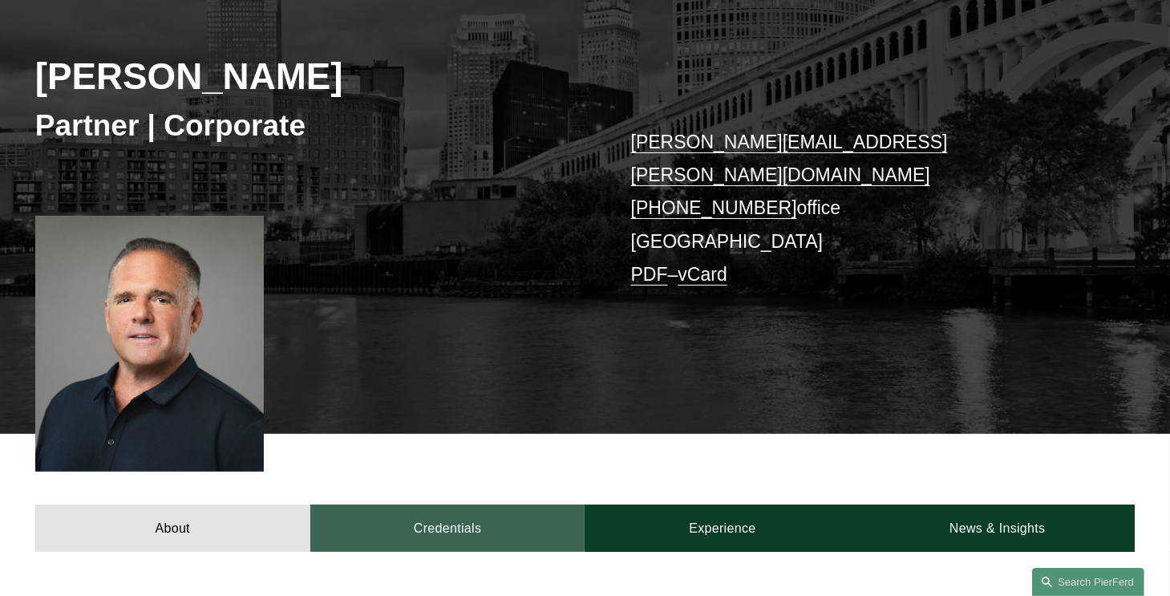
click at [423, 504] on link "Credentials" at bounding box center [447, 527] width 275 height 47
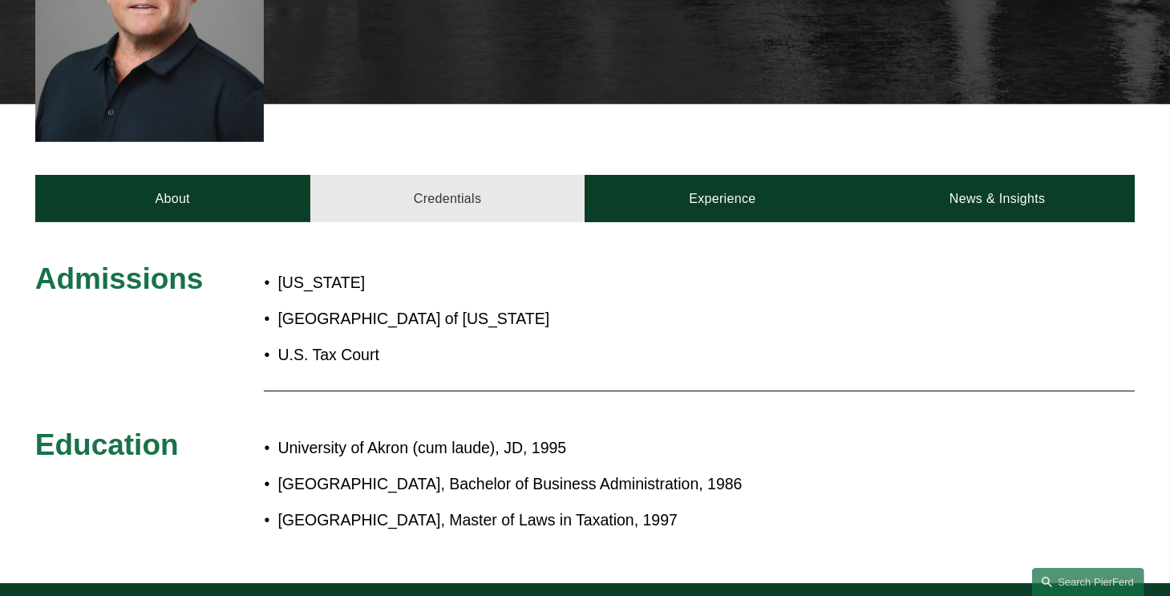
scroll to position [544, 0]
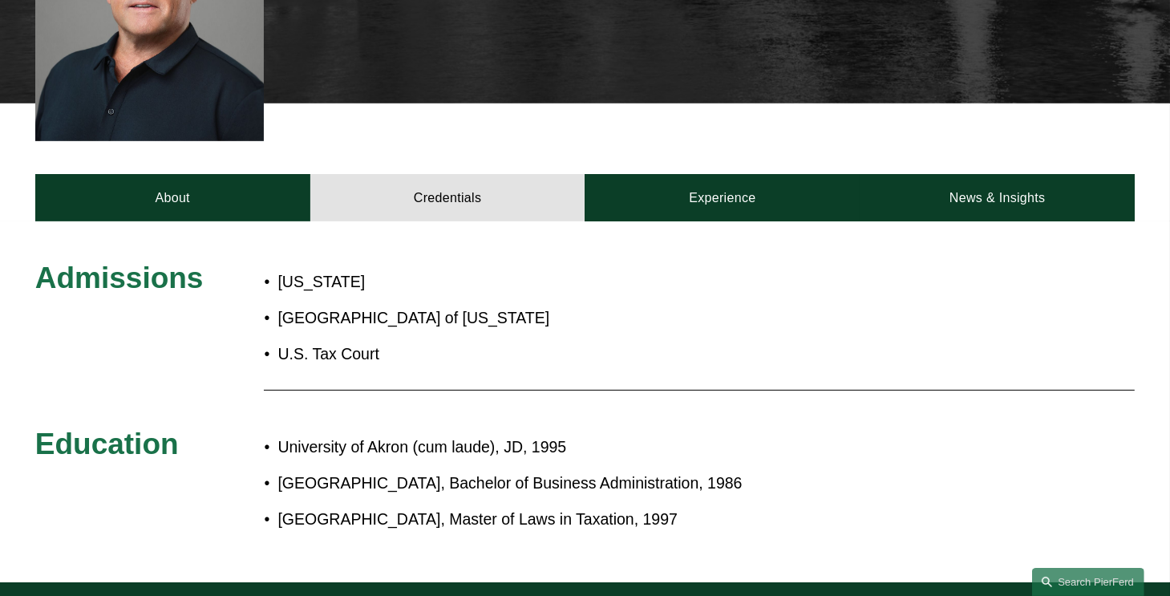
click at [773, 221] on div "Admissions Ohio Northern Federal District of Ohio U.S. Tax Court Education Univ…" at bounding box center [585, 401] width 1170 height 361
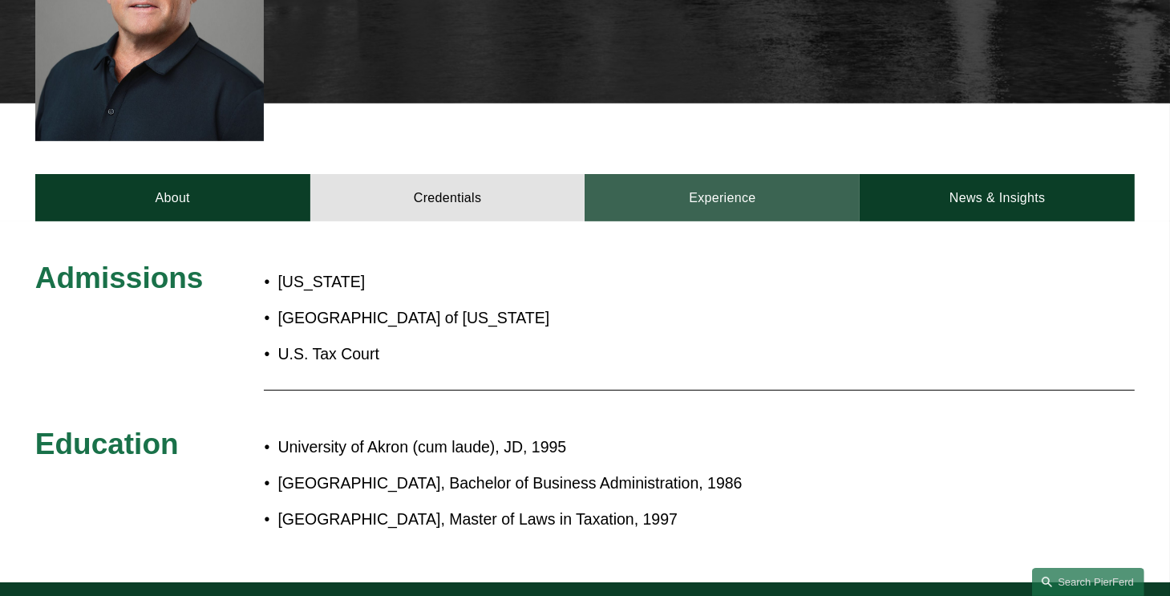
click at [767, 193] on link "Experience" at bounding box center [722, 197] width 275 height 47
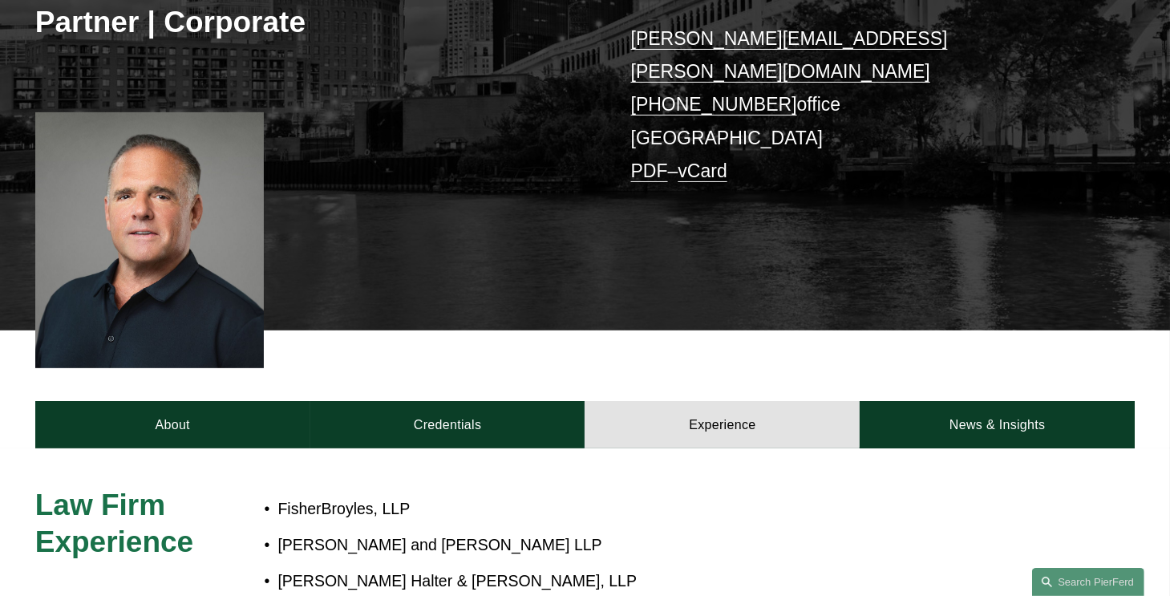
scroll to position [301, 0]
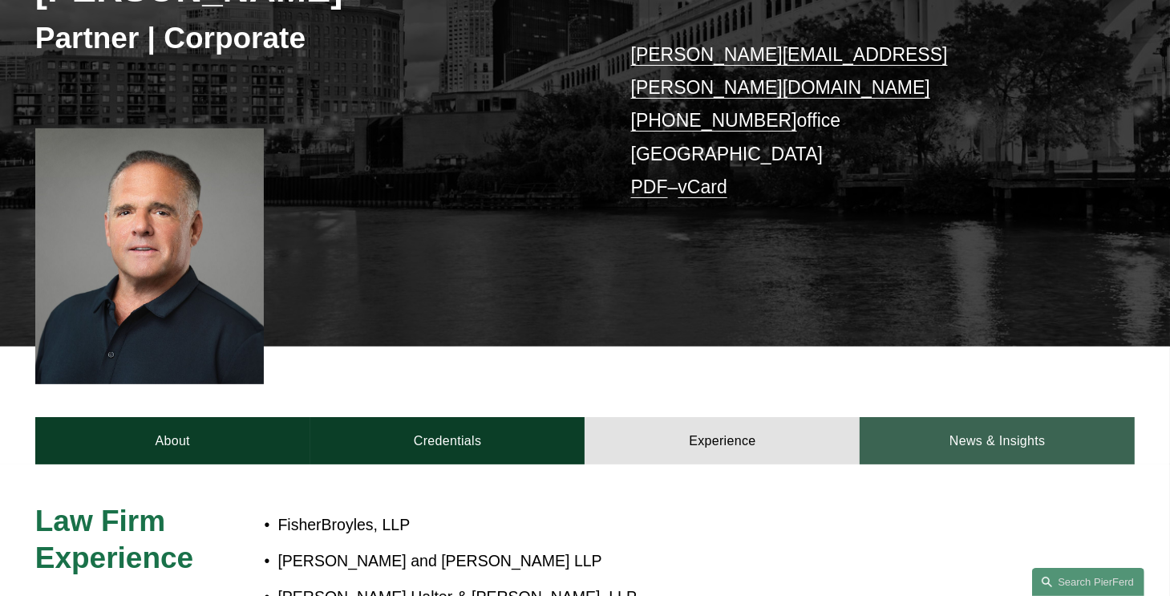
click at [962, 434] on link "News & Insights" at bounding box center [997, 440] width 275 height 47
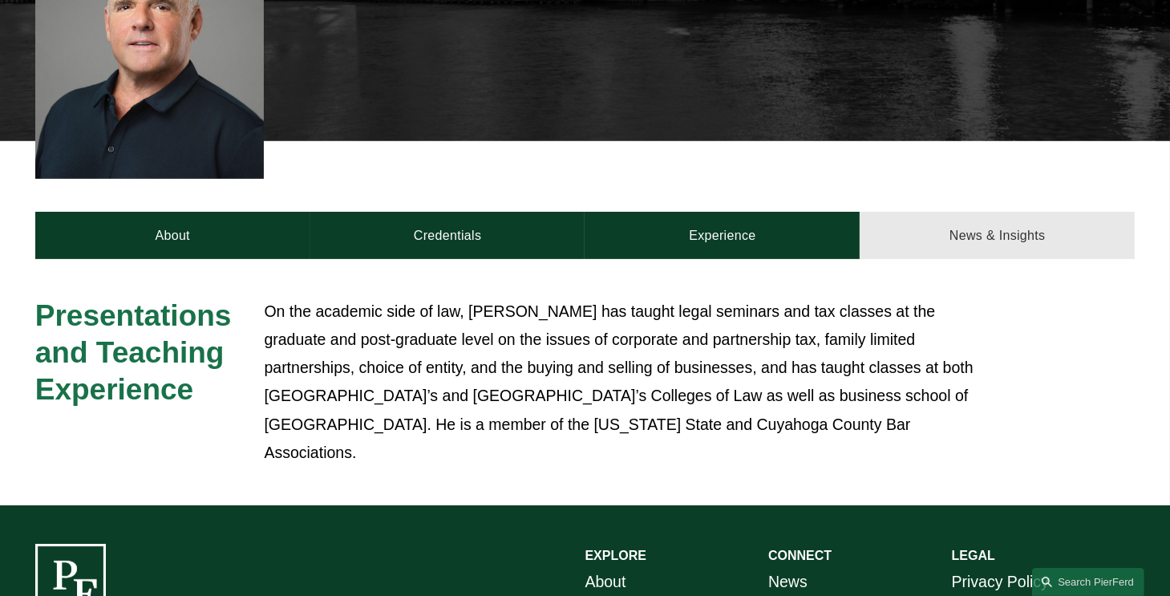
scroll to position [512, 0]
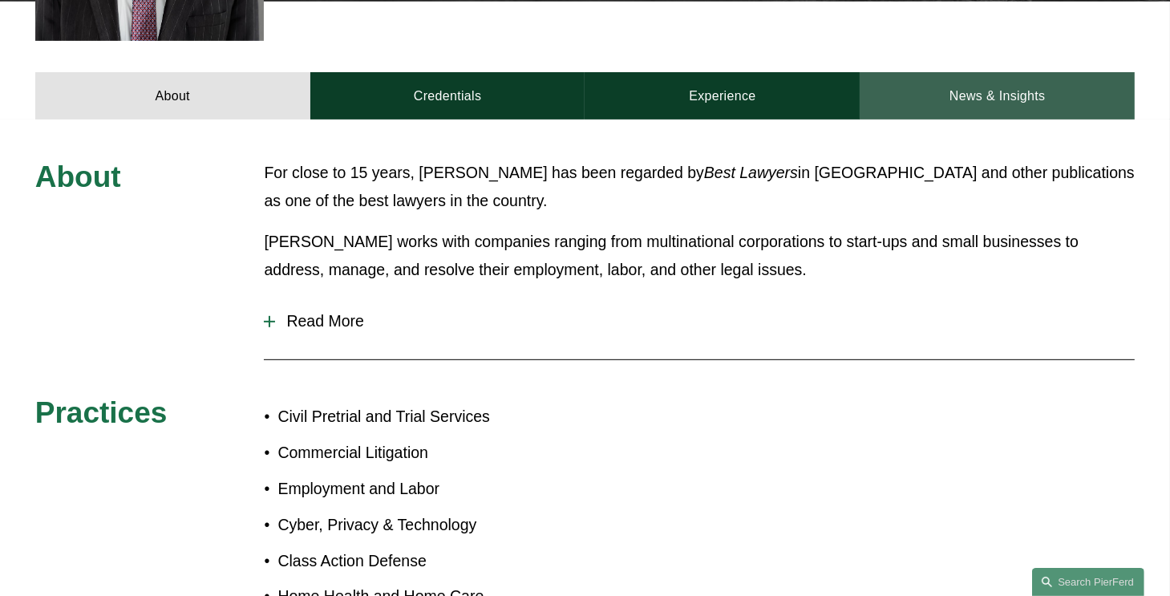
scroll to position [677, 0]
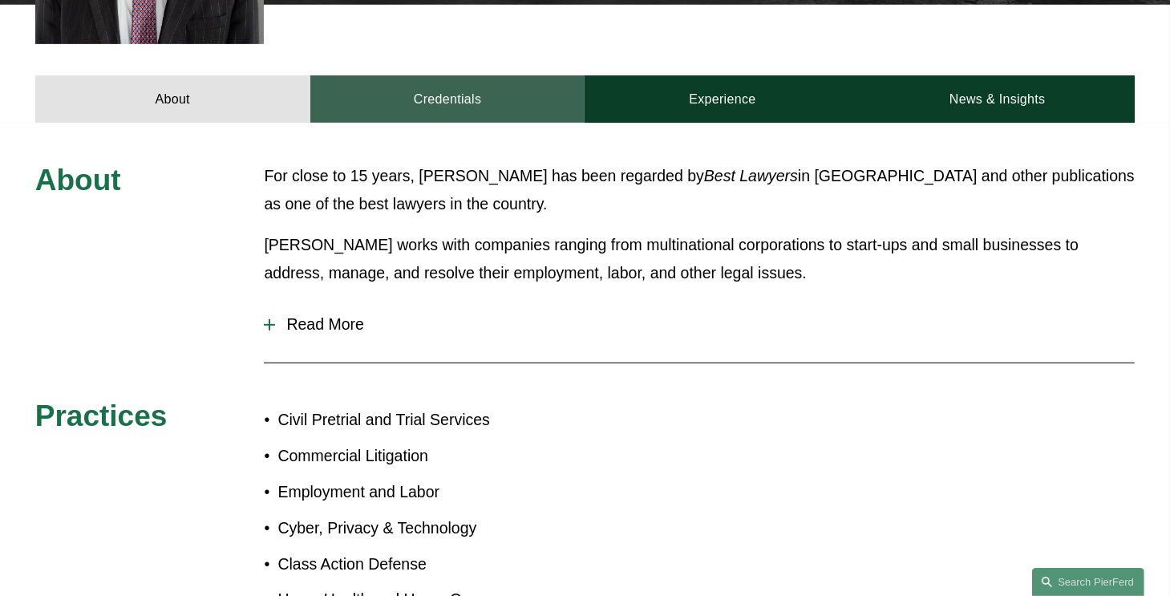
click at [452, 75] on link "Credentials" at bounding box center [447, 98] width 275 height 47
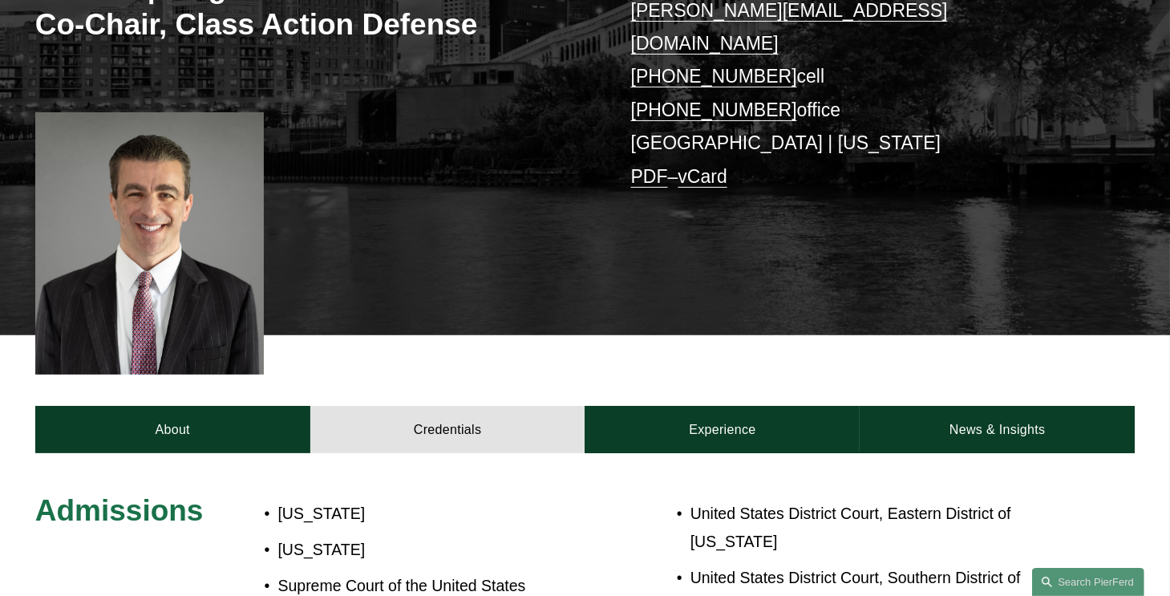
scroll to position [350, 0]
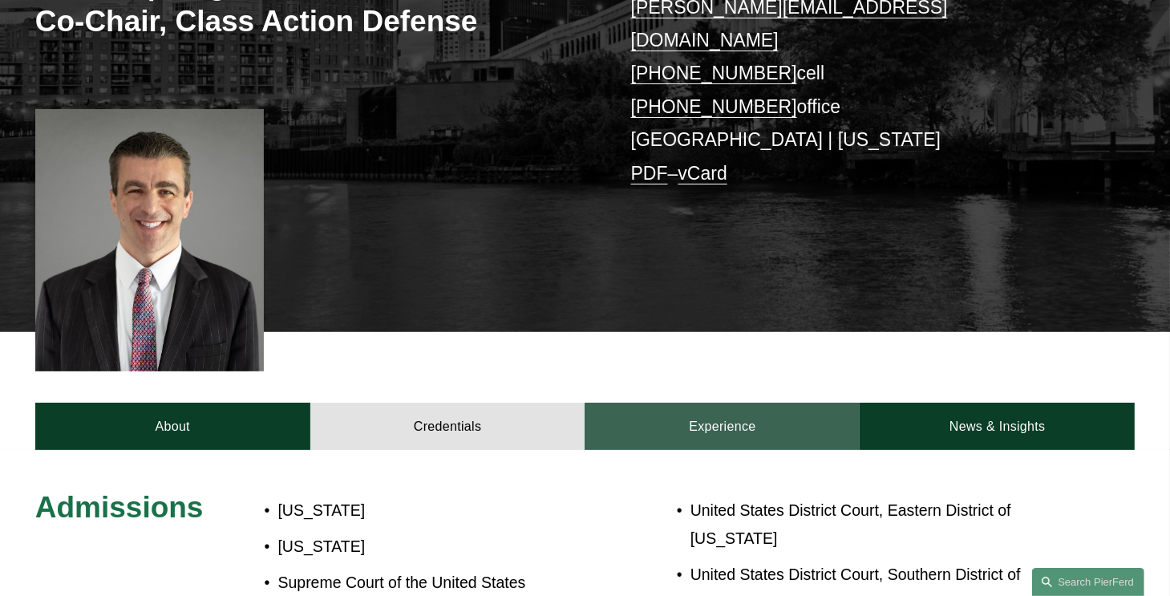
click at [714, 421] on link "Experience" at bounding box center [722, 426] width 275 height 47
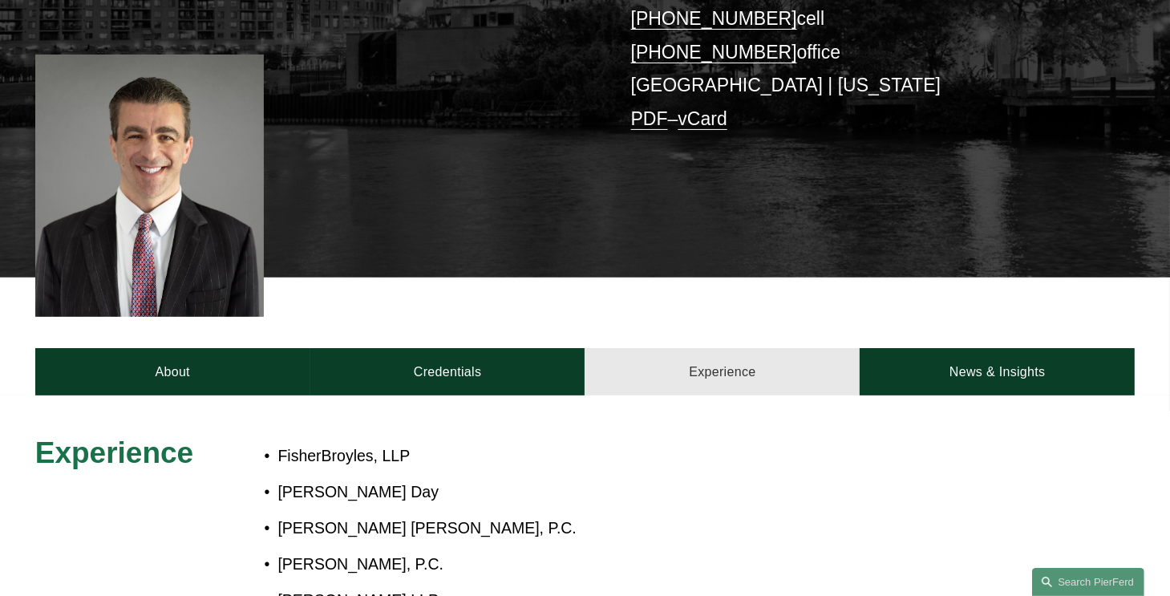
scroll to position [455, 0]
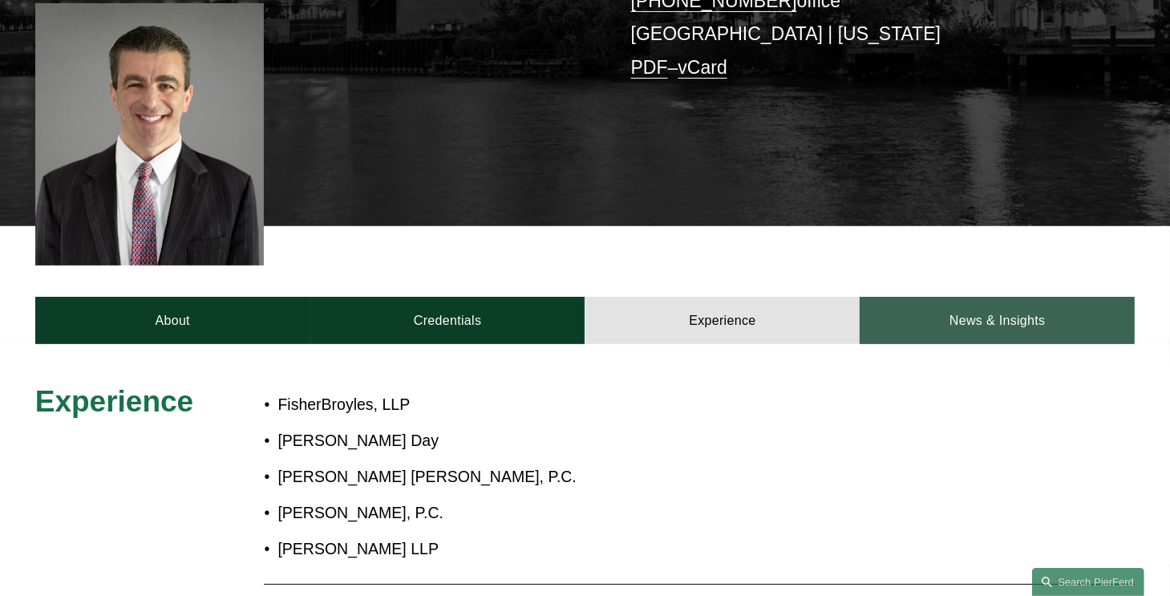
click at [961, 311] on link "News & Insights" at bounding box center [997, 320] width 275 height 47
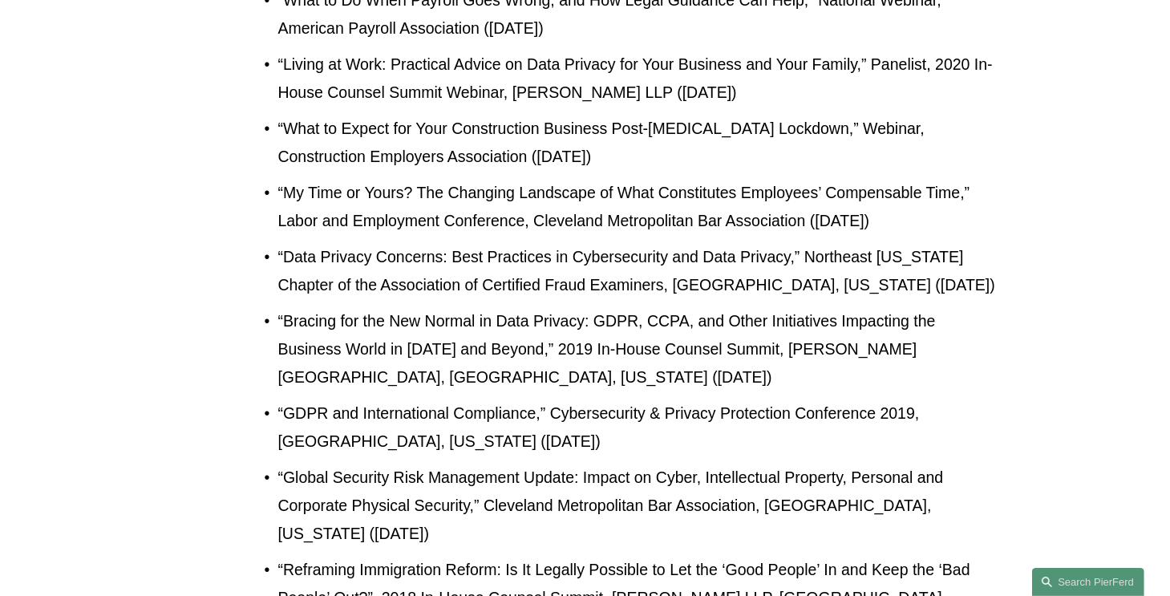
scroll to position [2049, 0]
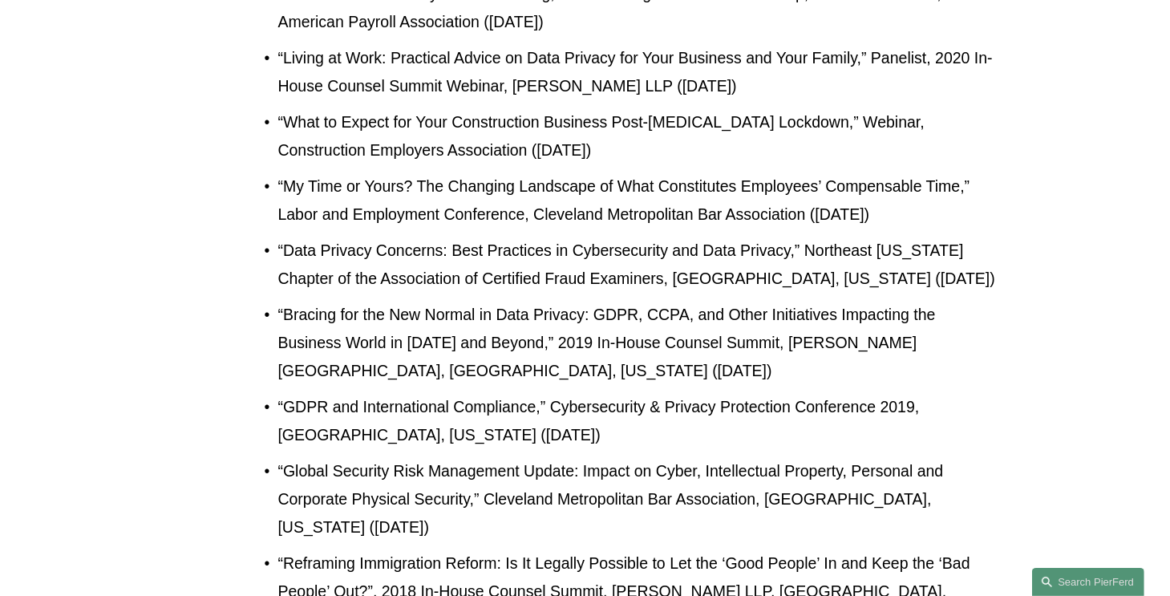
click at [961, 311] on p "“Bracing for the New Normal in Data Privacy: GDPR, CCPA, and Other Initiatives …" at bounding box center [636, 343] width 719 height 84
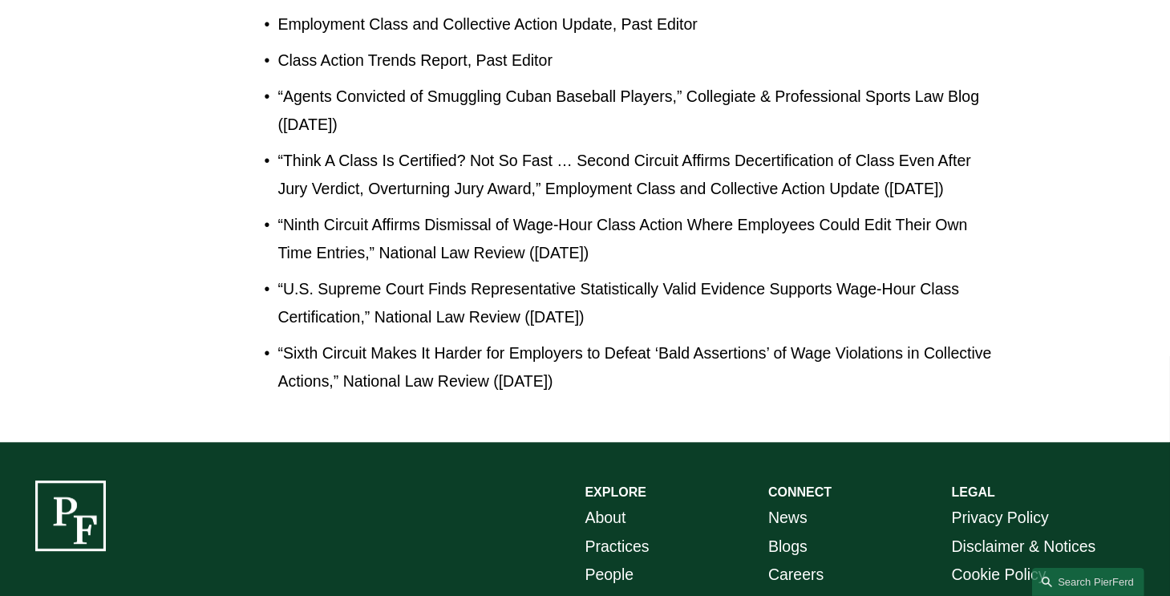
scroll to position [4385, 0]
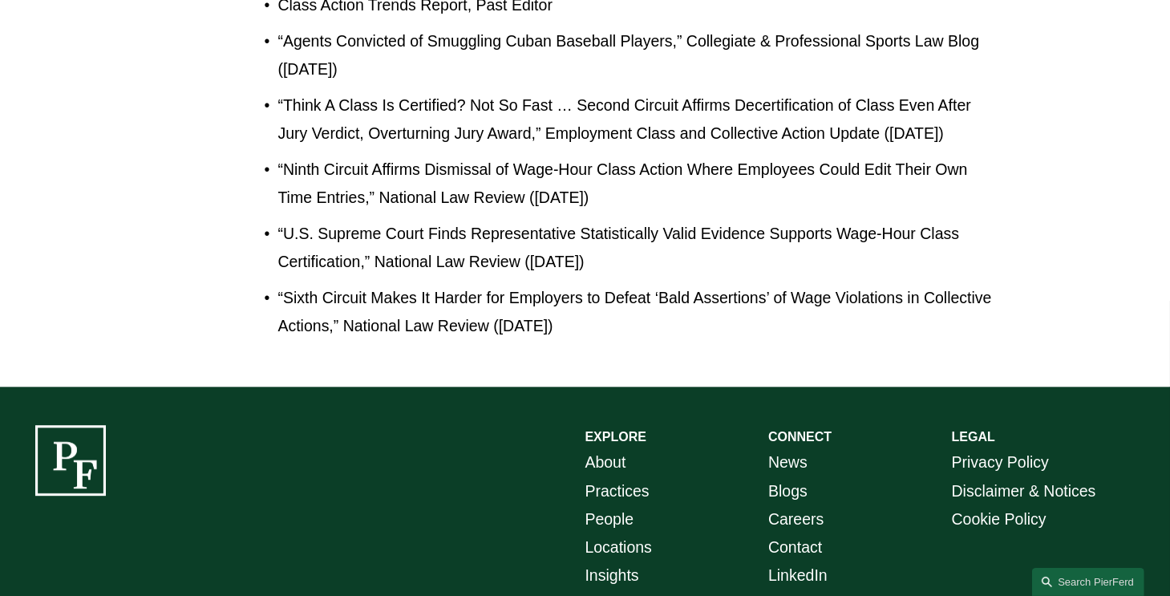
click at [606, 533] on link "Locations" at bounding box center [618, 547] width 67 height 28
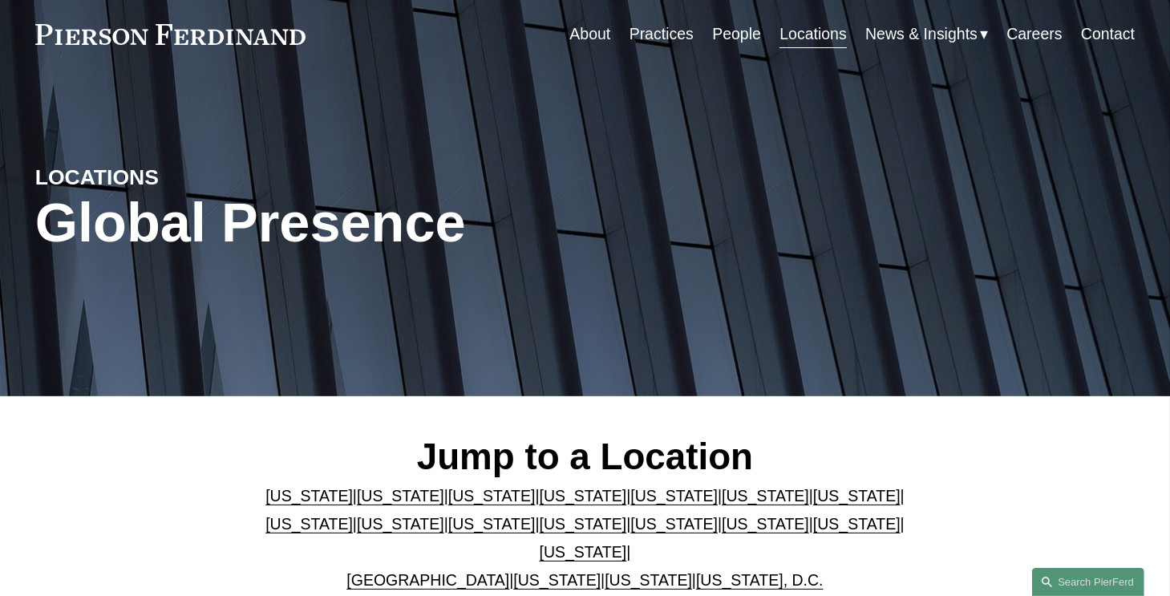
scroll to position [58, 0]
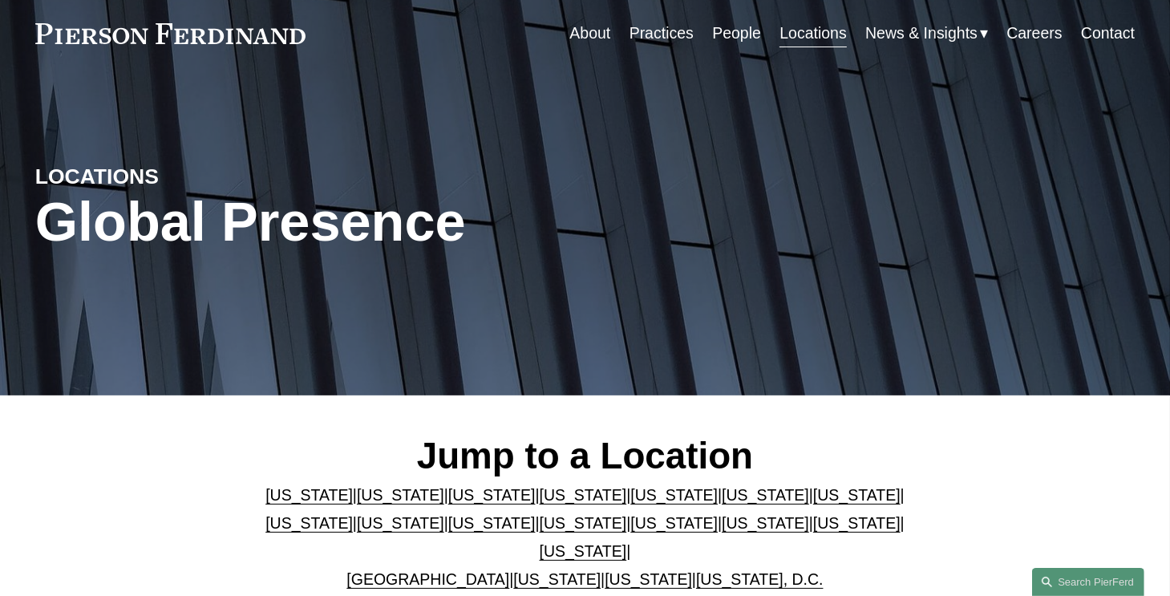
click at [809, 524] on link "[US_STATE]" at bounding box center [765, 523] width 87 height 18
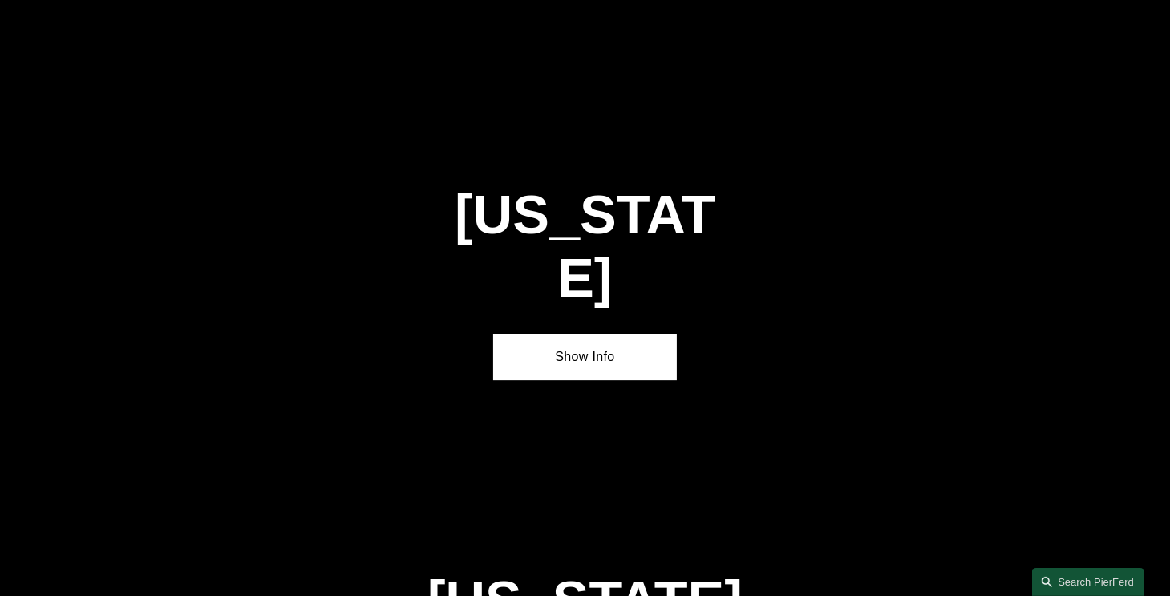
scroll to position [4707, 0]
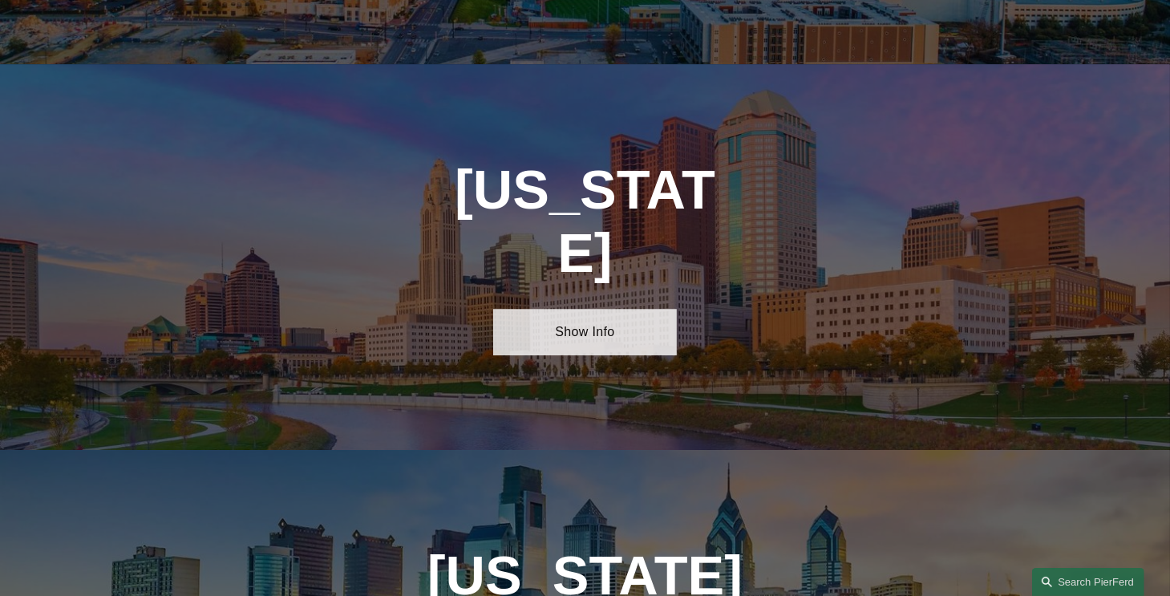
click at [602, 309] on link "Show Info" at bounding box center [585, 332] width 184 height 47
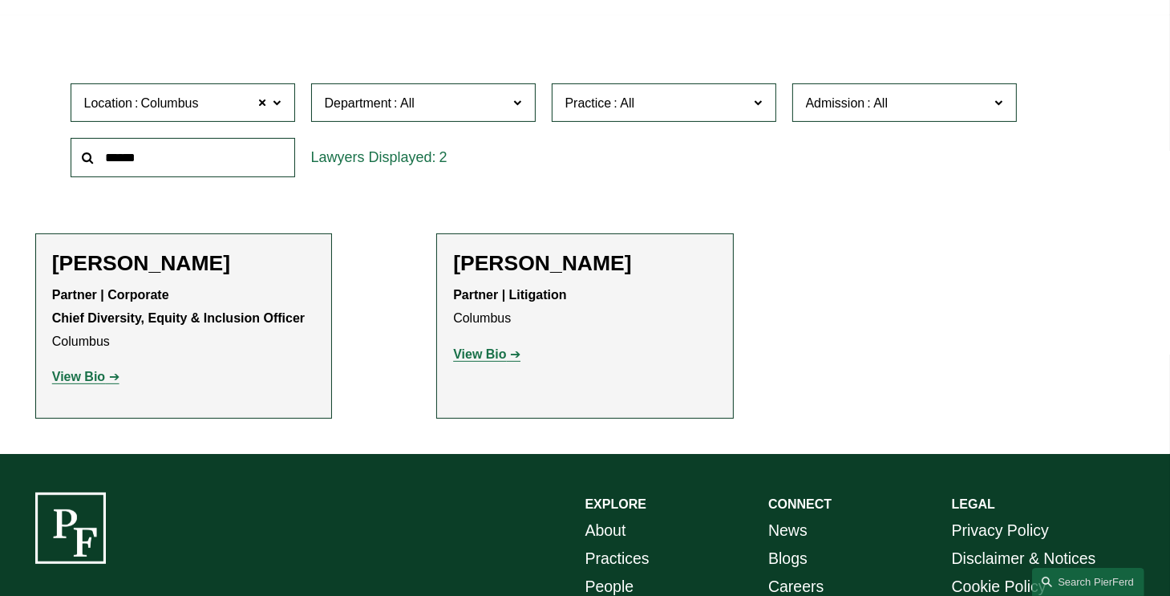
scroll to position [465, 0]
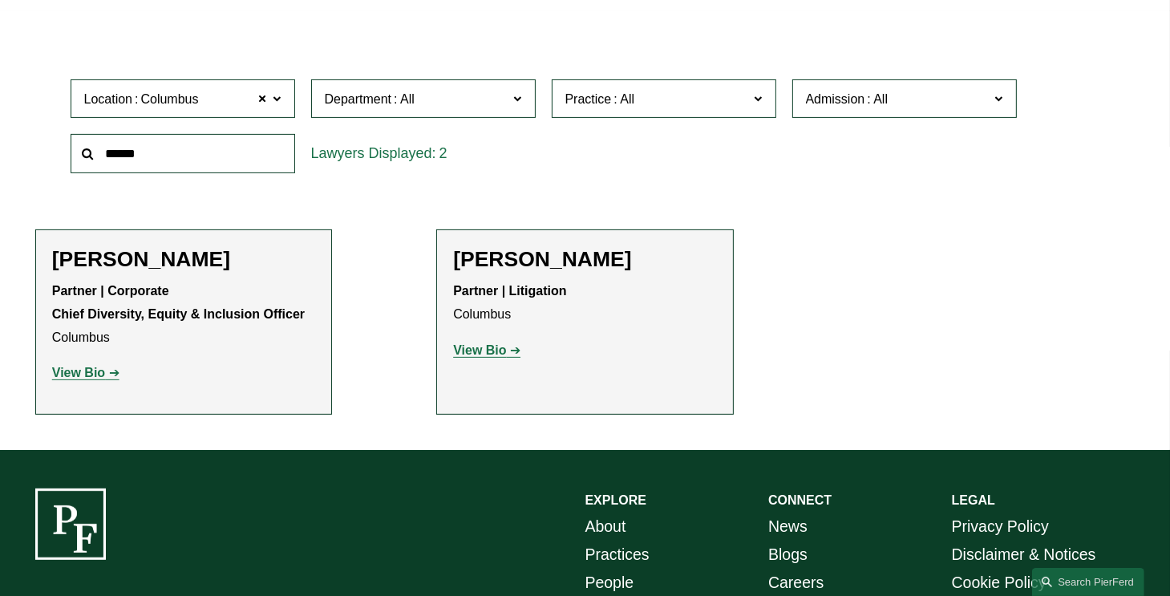
click at [500, 342] on p "View Bio" at bounding box center [584, 350] width 263 height 23
click at [499, 345] on p "View Bio" at bounding box center [584, 350] width 263 height 23
click at [498, 350] on strong "View Bio" at bounding box center [479, 350] width 53 height 14
click at [67, 379] on strong "View Bio" at bounding box center [78, 373] width 53 height 14
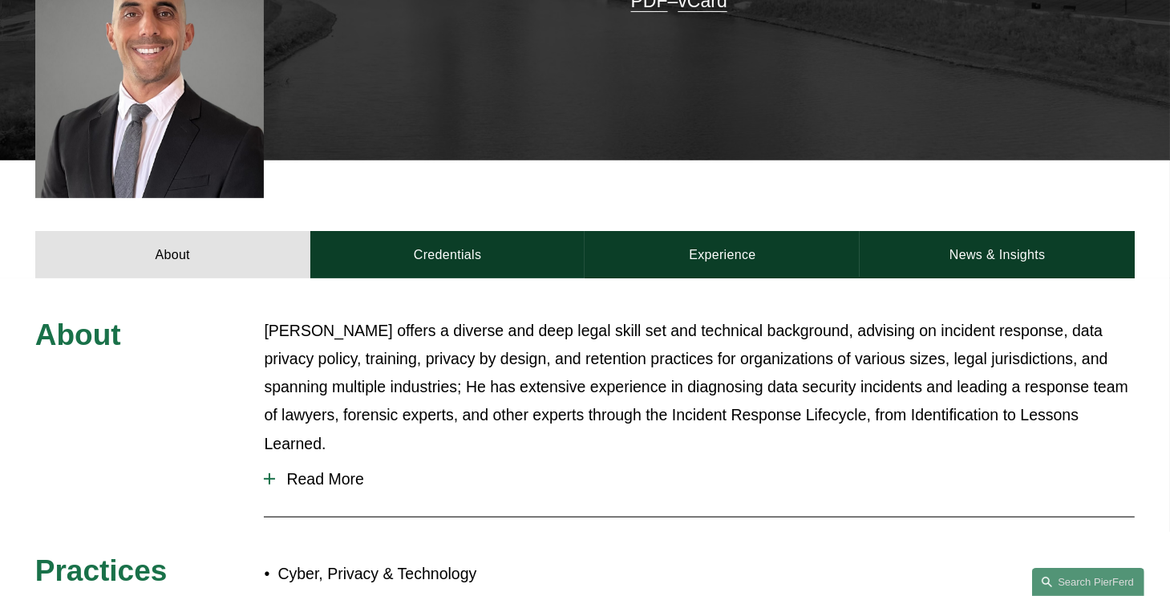
scroll to position [481, 0]
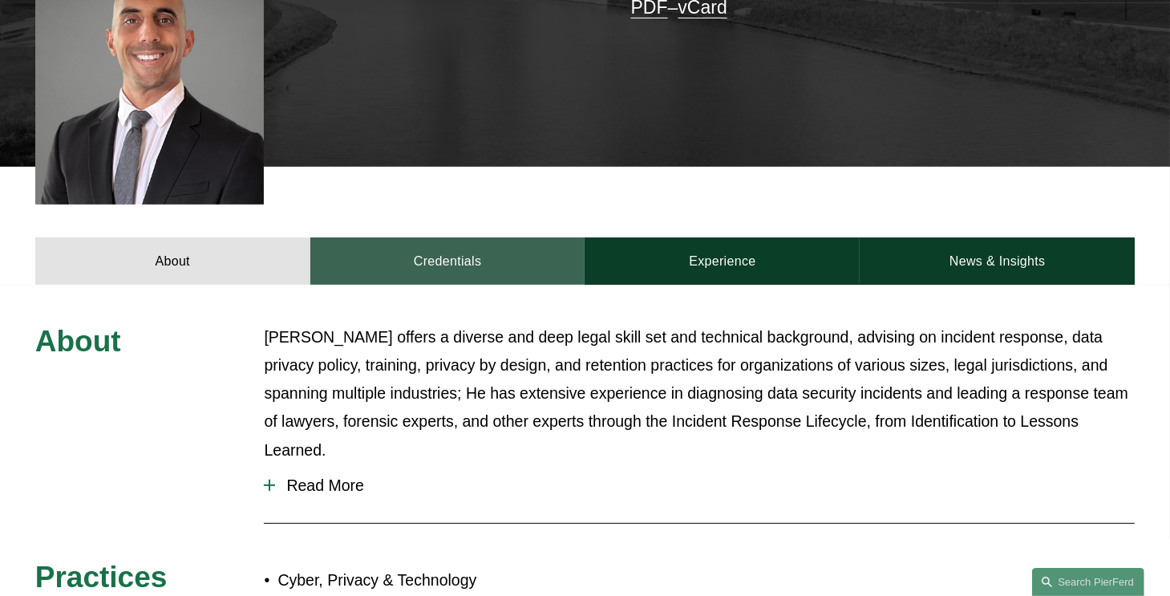
click at [443, 252] on link "Credentials" at bounding box center [447, 260] width 275 height 47
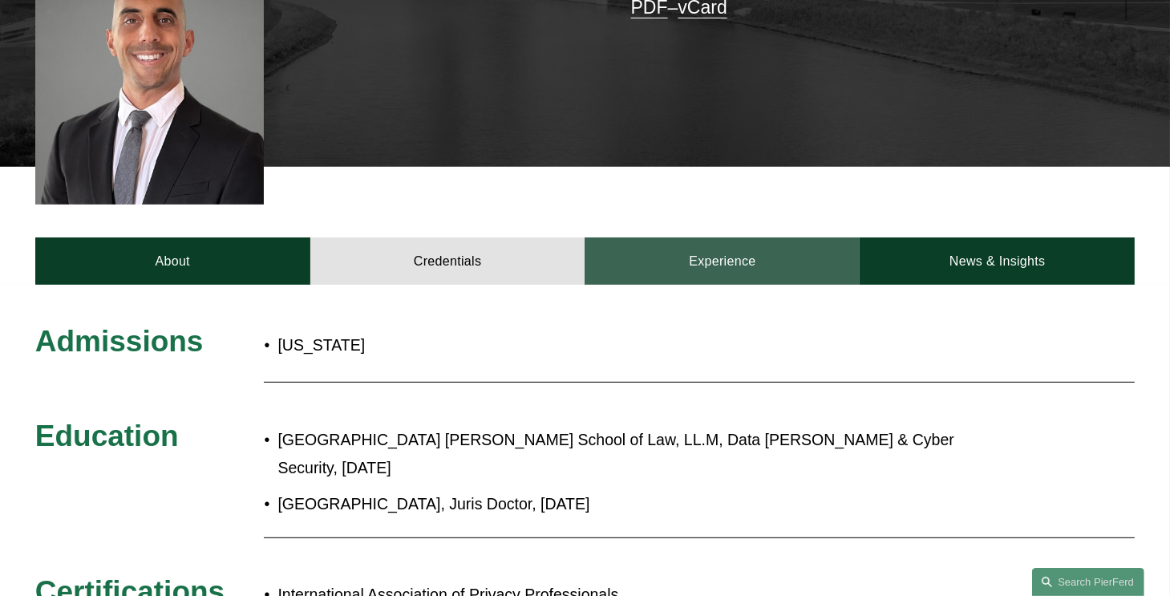
click at [714, 237] on link "Experience" at bounding box center [722, 260] width 275 height 47
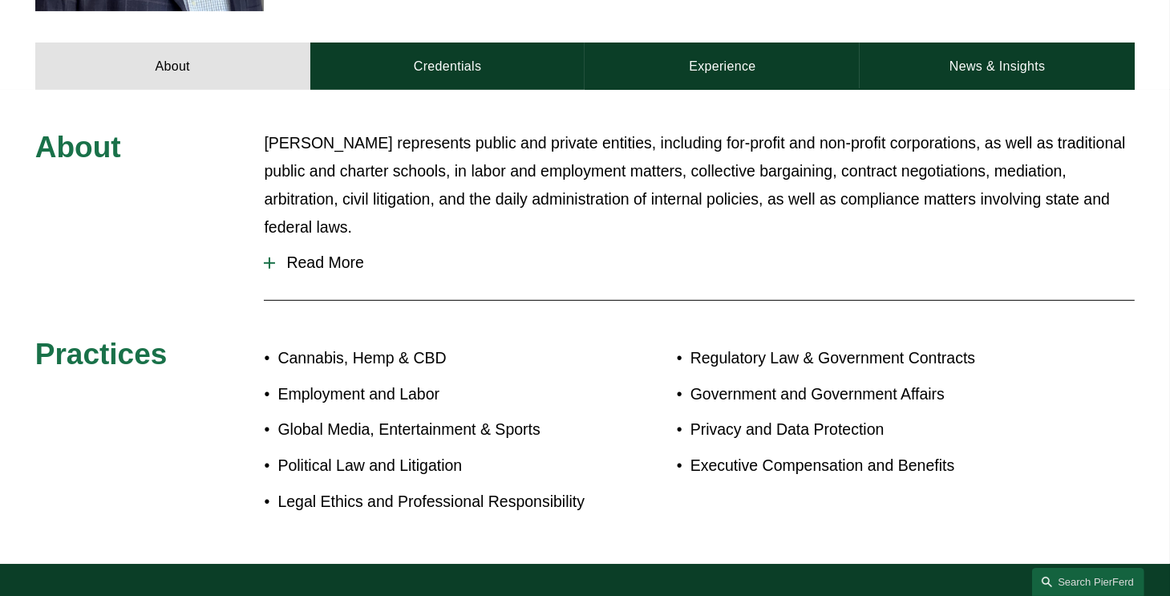
scroll to position [737, 0]
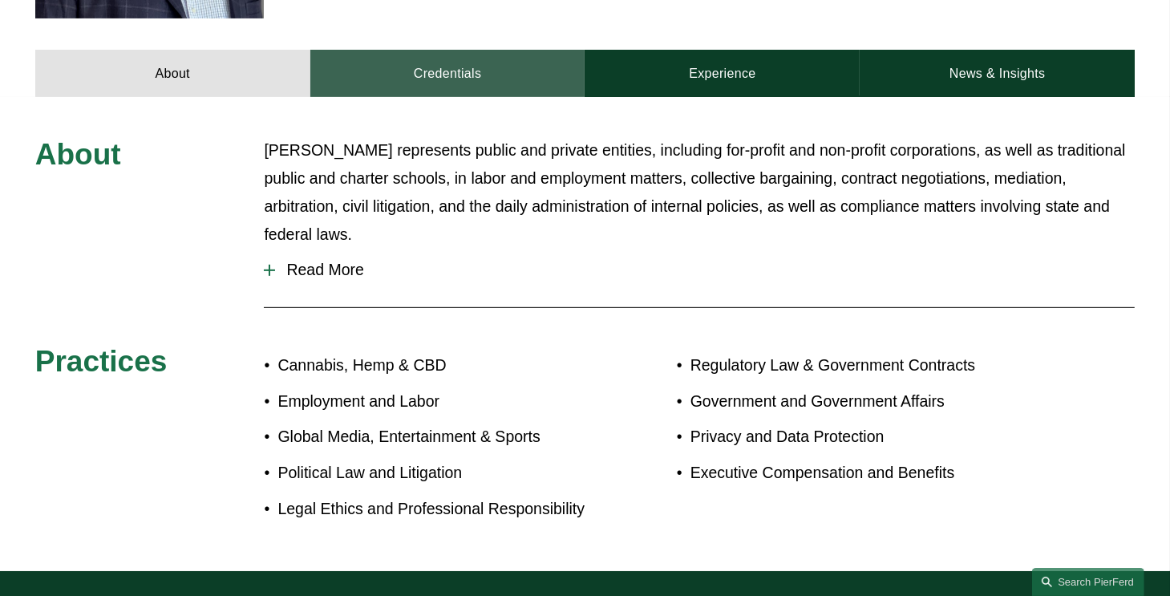
click at [371, 71] on link "Credentials" at bounding box center [447, 73] width 275 height 47
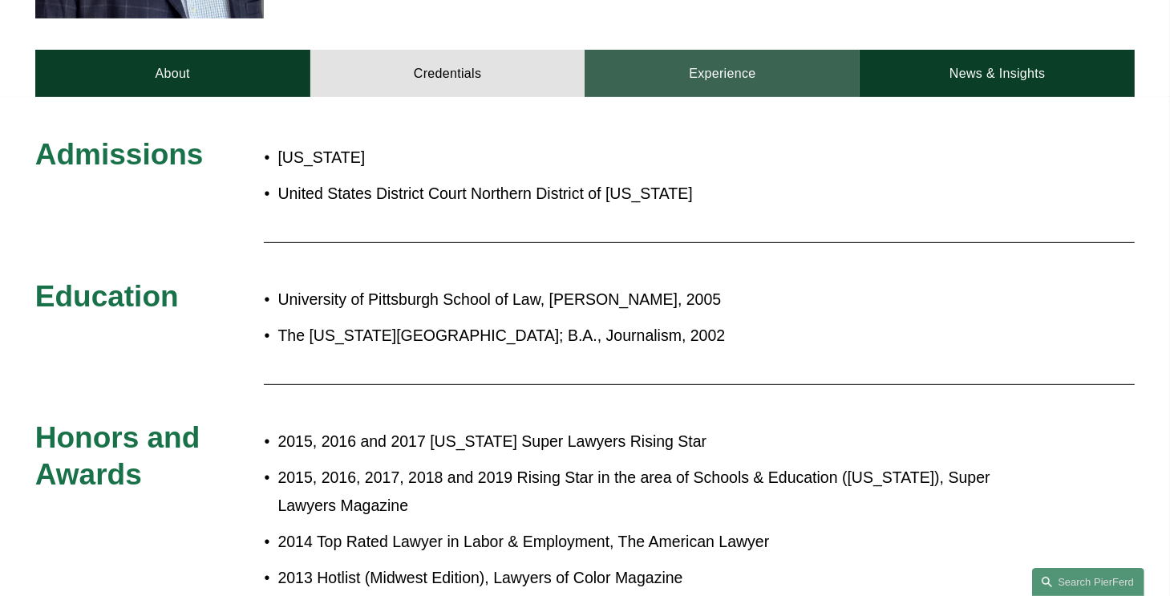
click at [669, 59] on link "Experience" at bounding box center [722, 73] width 275 height 47
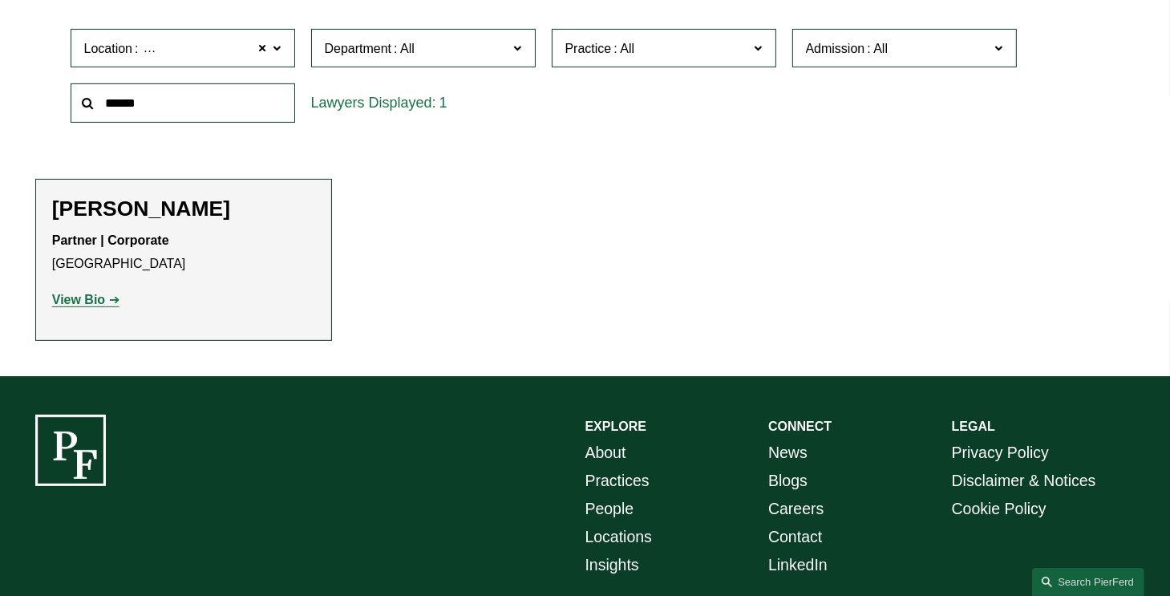
scroll to position [547, 0]
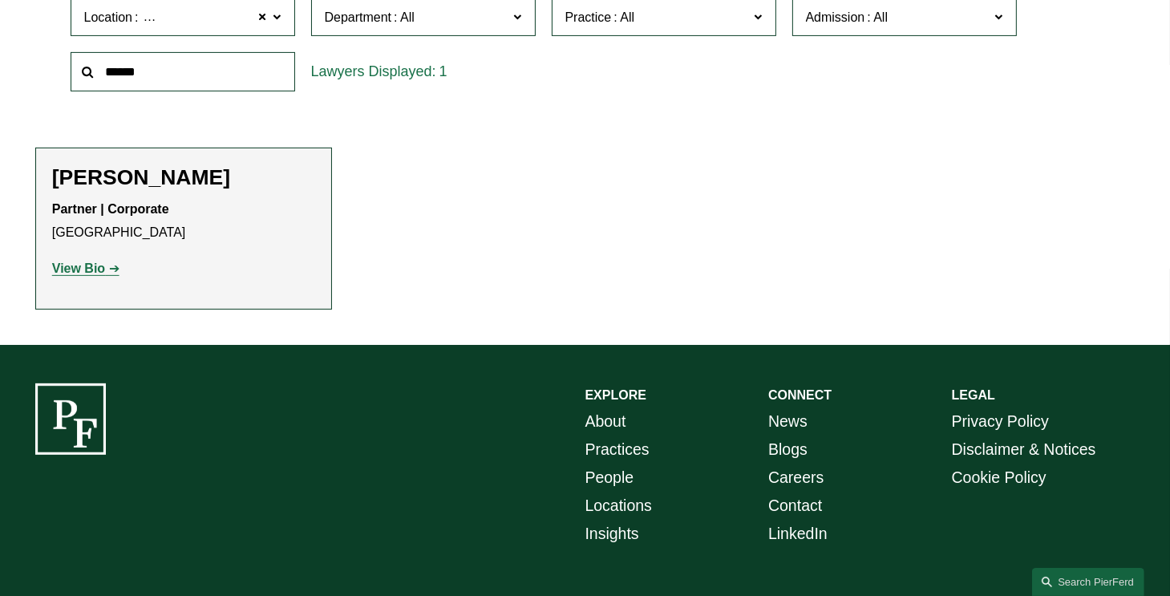
click at [85, 267] on p "View Bio" at bounding box center [183, 268] width 263 height 23
click at [85, 267] on strong "View Bio" at bounding box center [78, 268] width 53 height 14
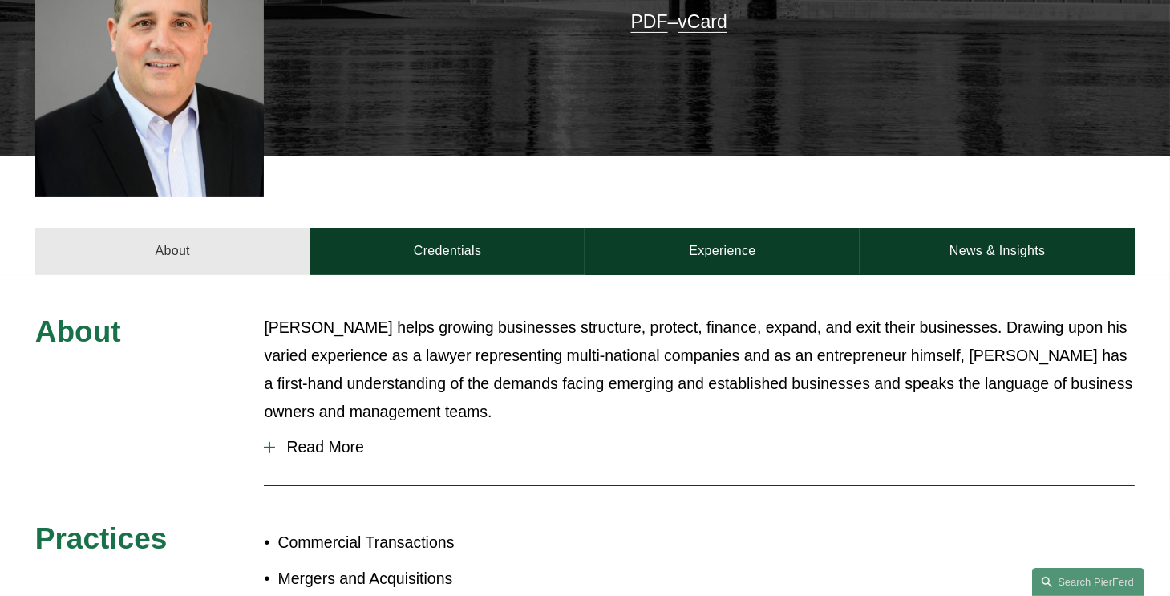
scroll to position [496, 0]
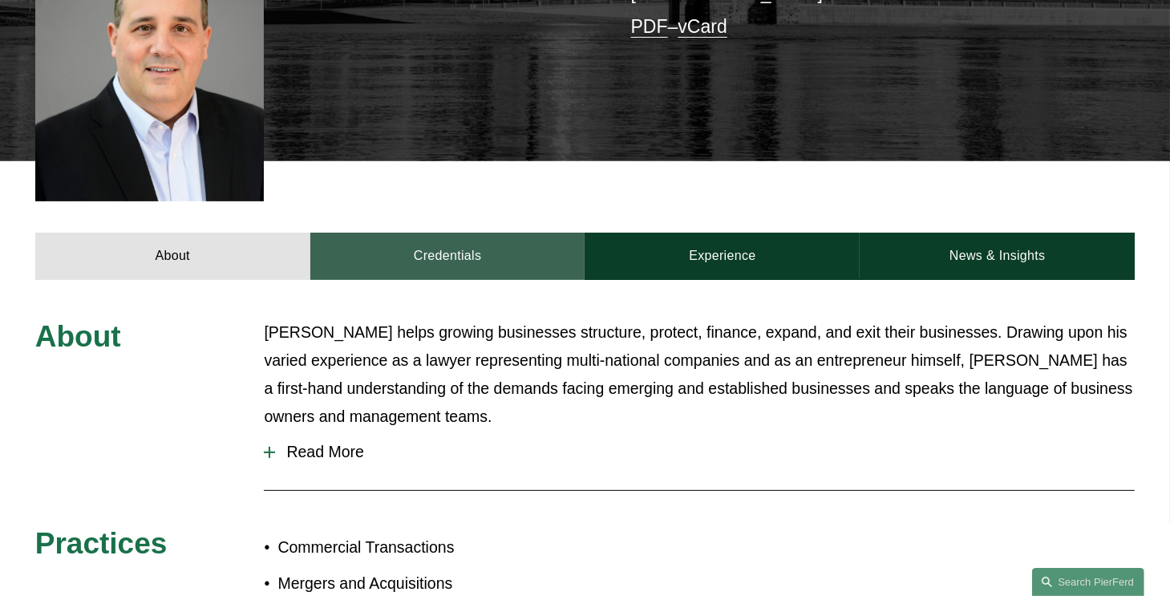
click at [370, 233] on link "Credentials" at bounding box center [447, 256] width 275 height 47
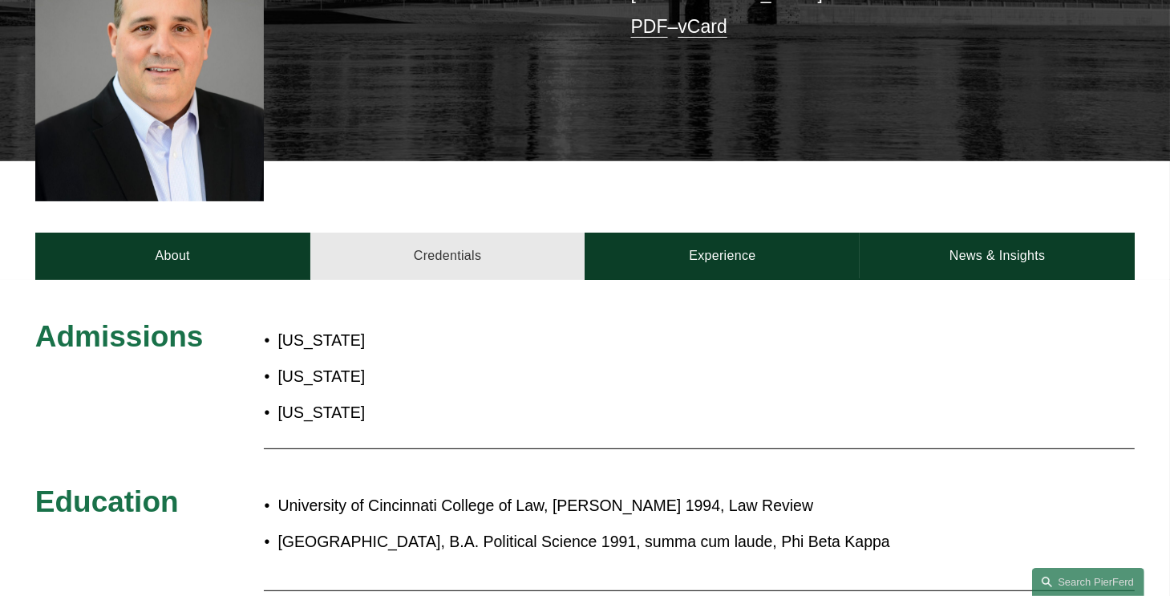
click at [536, 233] on link "Credentials" at bounding box center [447, 256] width 275 height 47
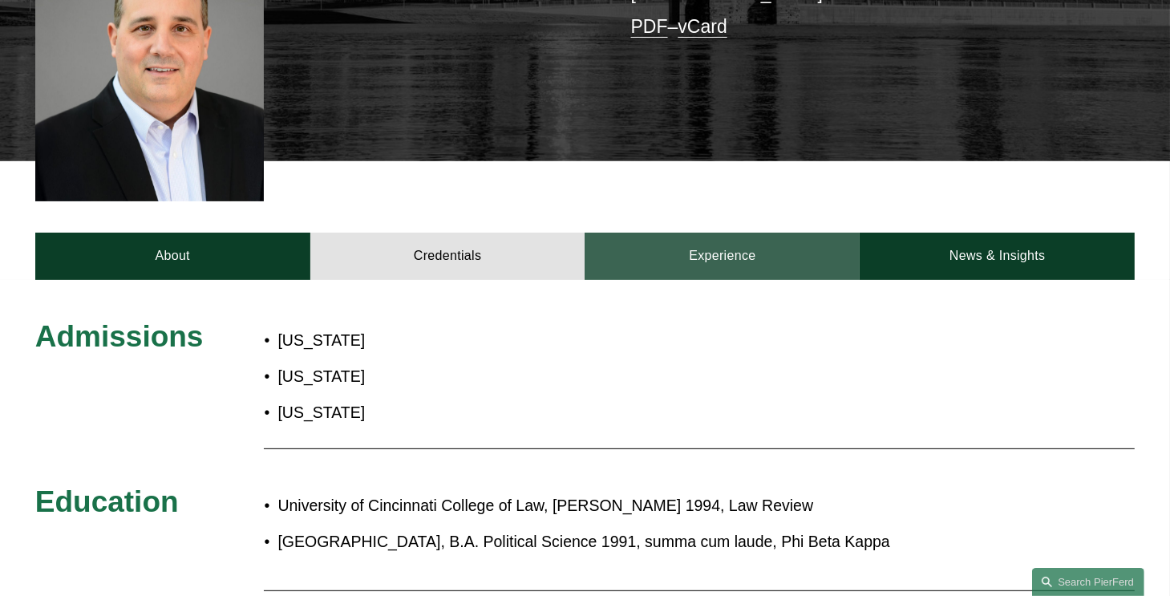
click at [722, 246] on link "Experience" at bounding box center [722, 256] width 275 height 47
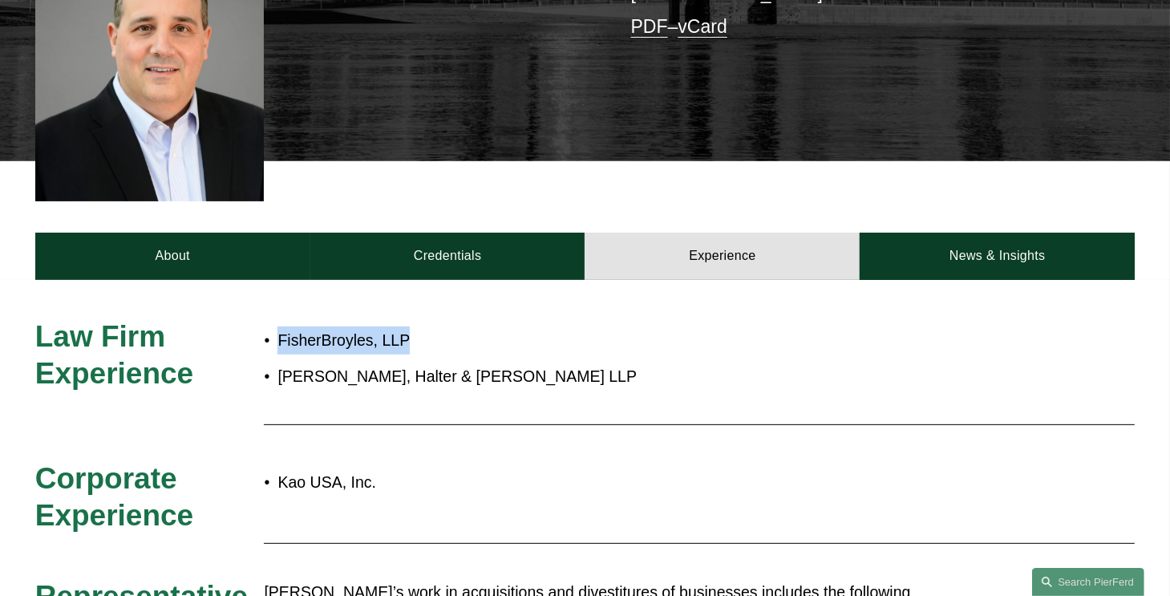
drag, startPoint x: 417, startPoint y: 314, endPoint x: 274, endPoint y: 301, distance: 143.3
click at [277, 326] on p "FisherBroyles, LLP" at bounding box center [636, 340] width 719 height 28
